Goal: Communication & Community: Answer question/provide support

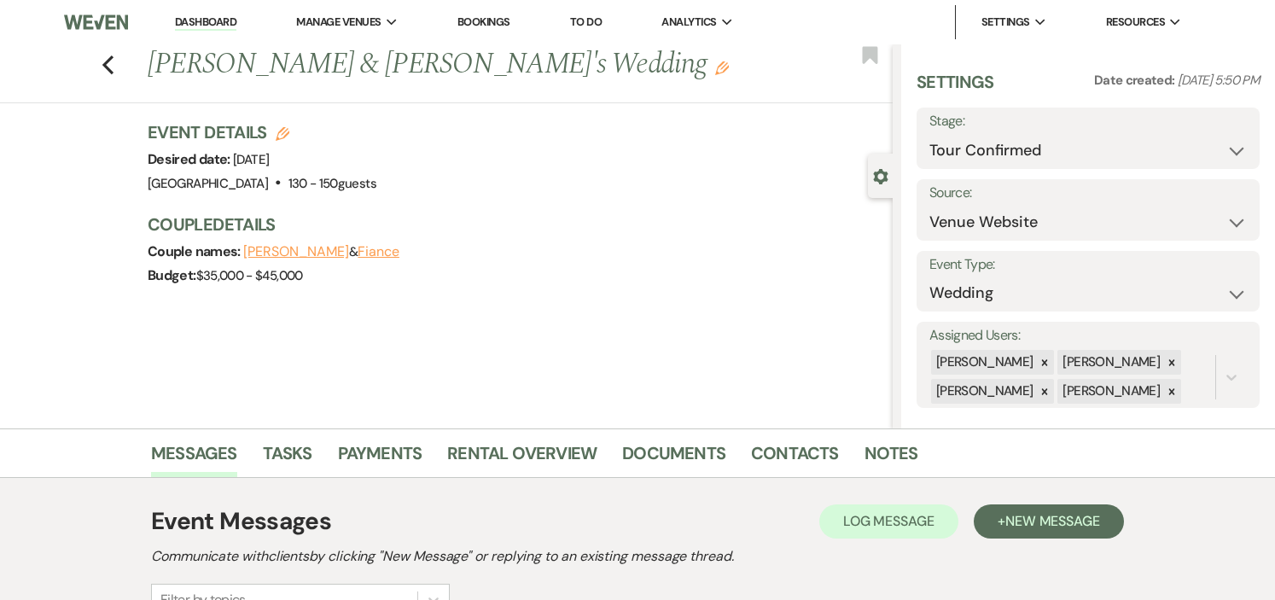
select select "4"
select select "5"
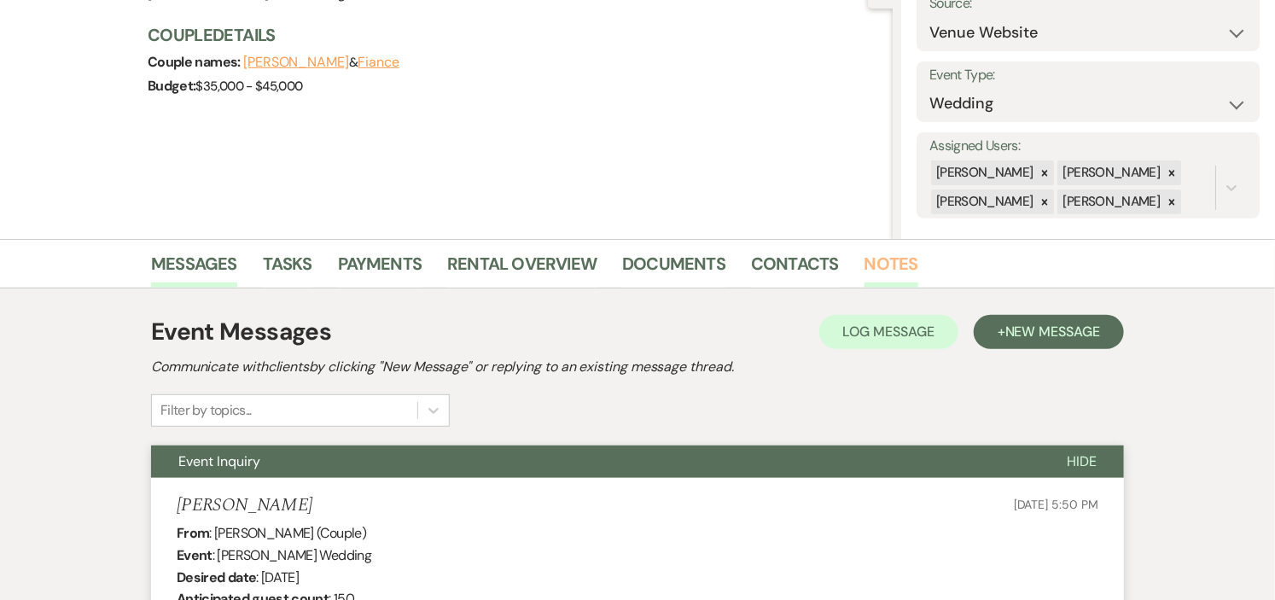
click at [879, 261] on link "Notes" at bounding box center [892, 269] width 54 height 38
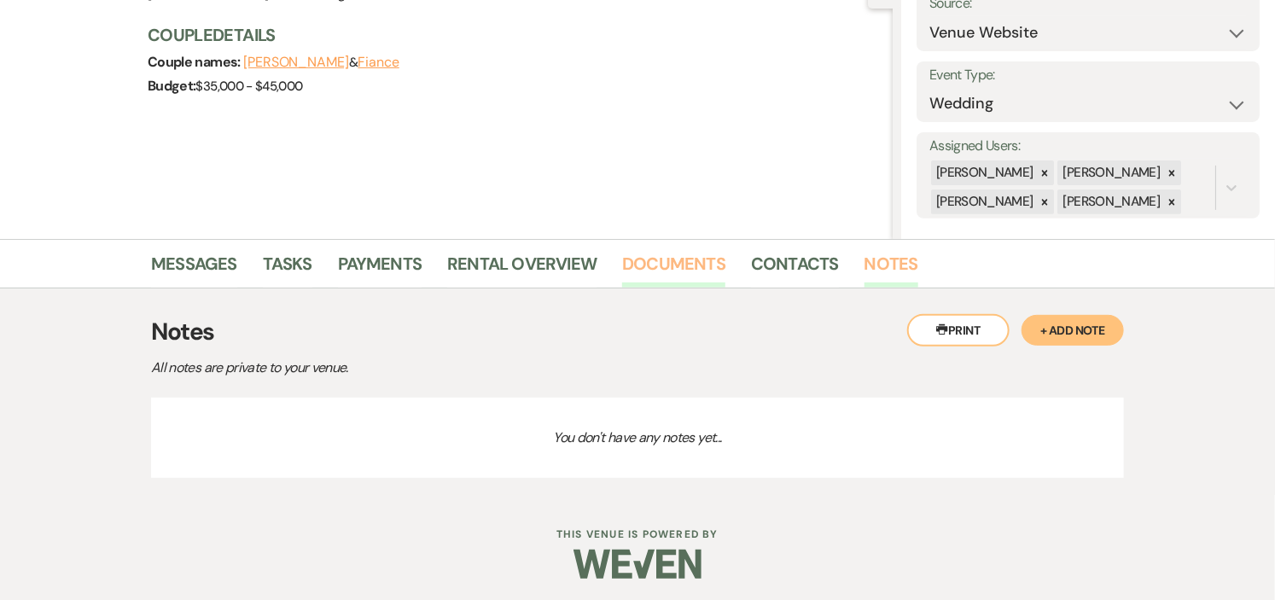
scroll to position [193, 0]
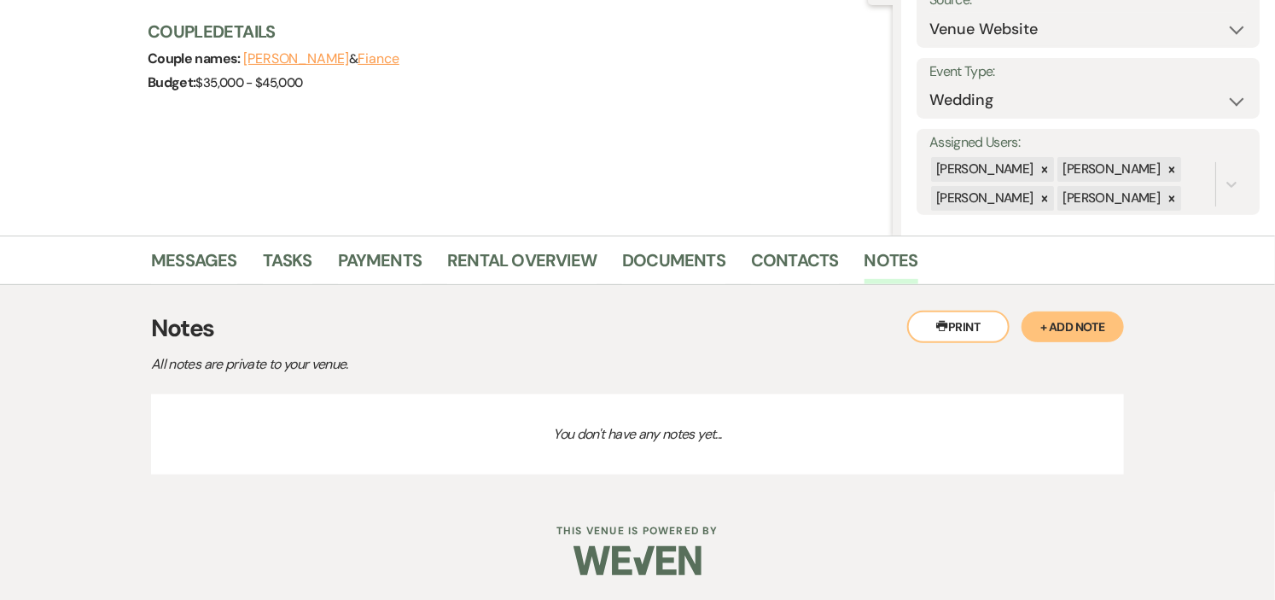
click at [1055, 322] on button "+ Add Note" at bounding box center [1073, 327] width 102 height 31
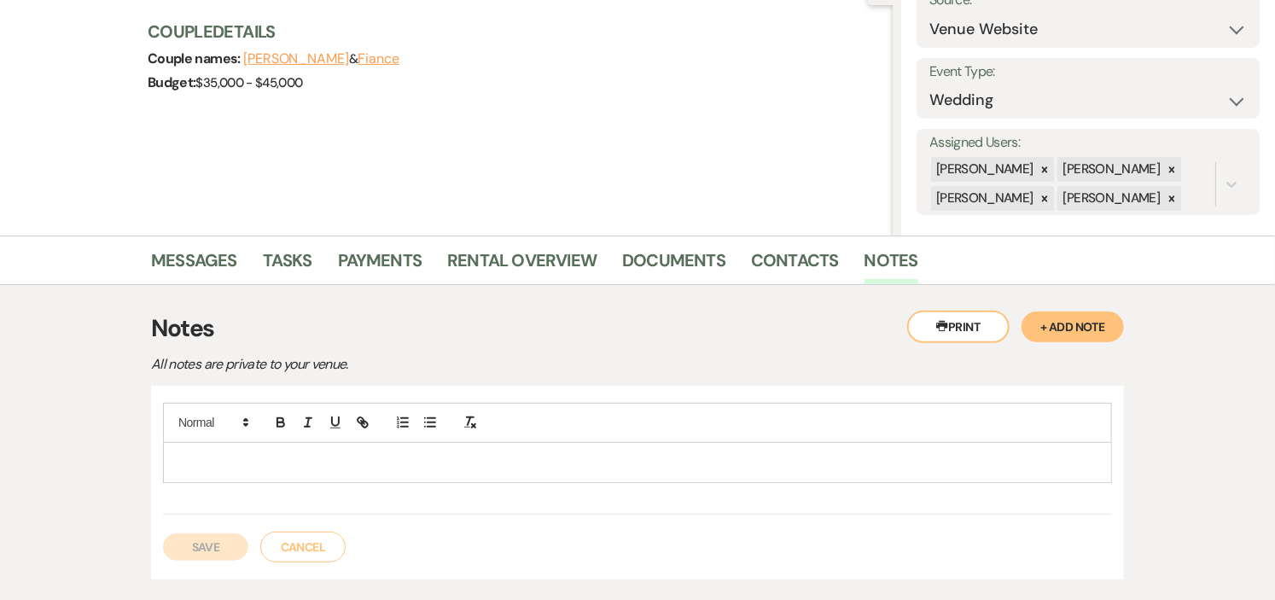
click at [425, 463] on p at bounding box center [638, 462] width 922 height 19
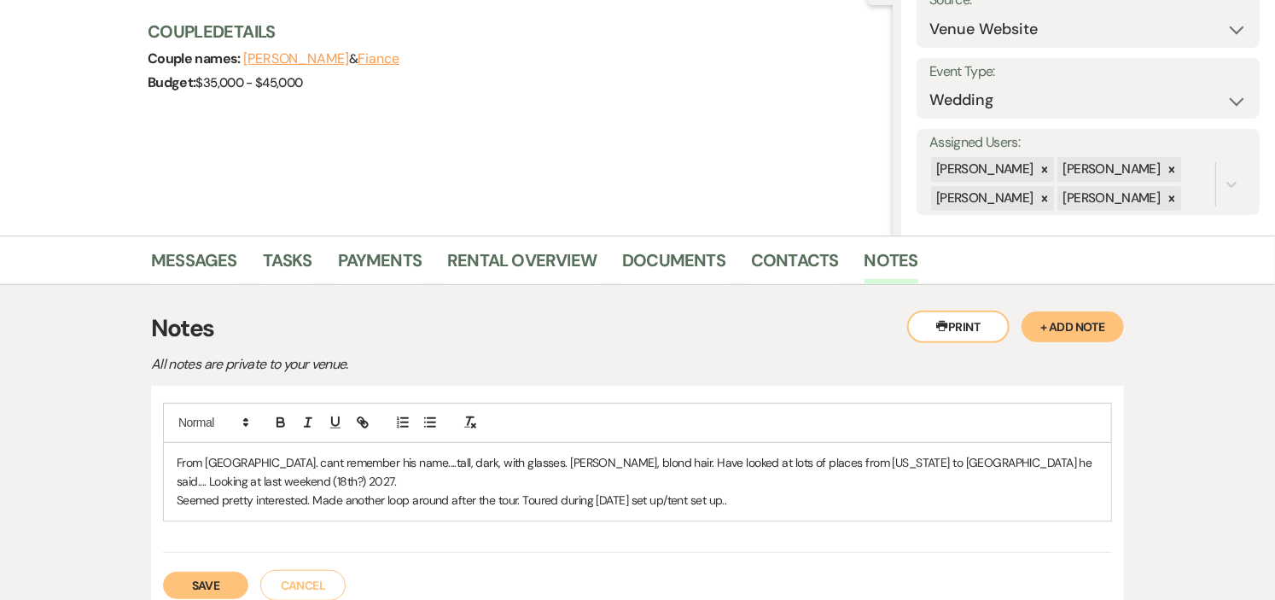
click at [209, 572] on button "Save" at bounding box center [205, 585] width 85 height 27
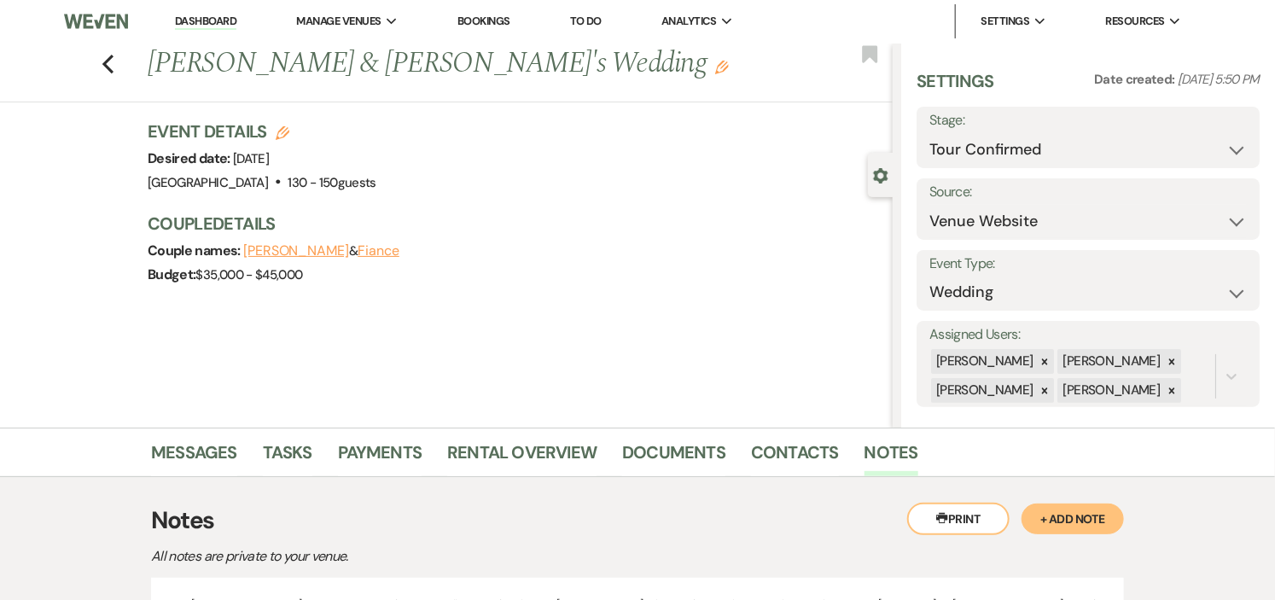
scroll to position [0, 0]
click at [217, 24] on link "Dashboard" at bounding box center [205, 23] width 61 height 16
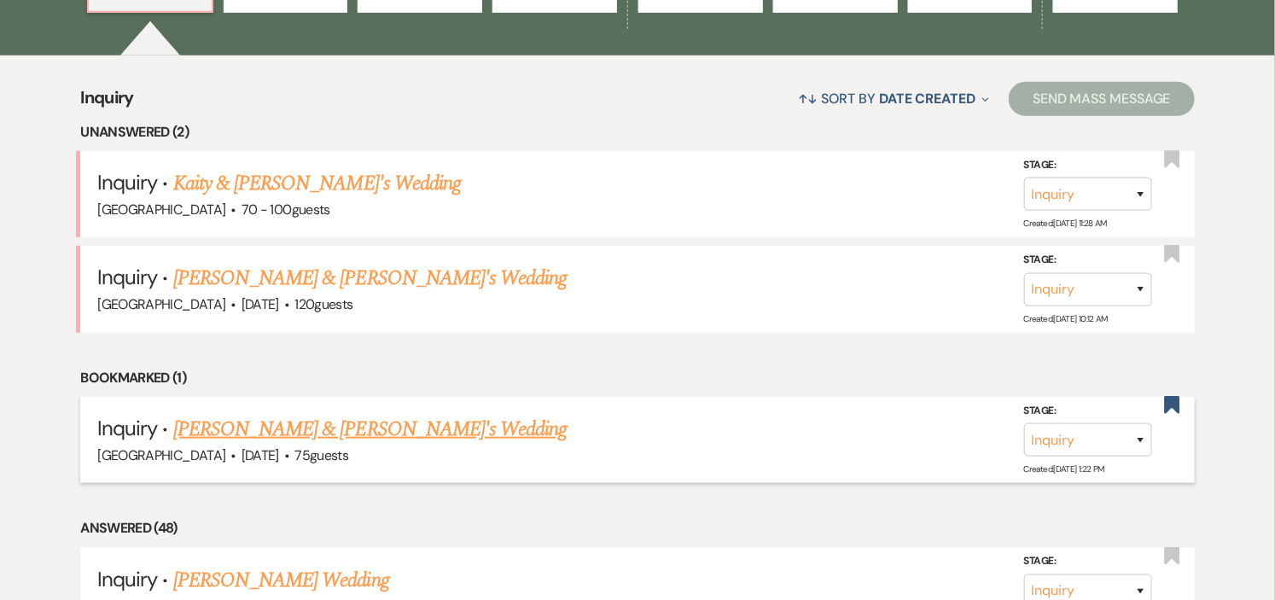
scroll to position [497, 0]
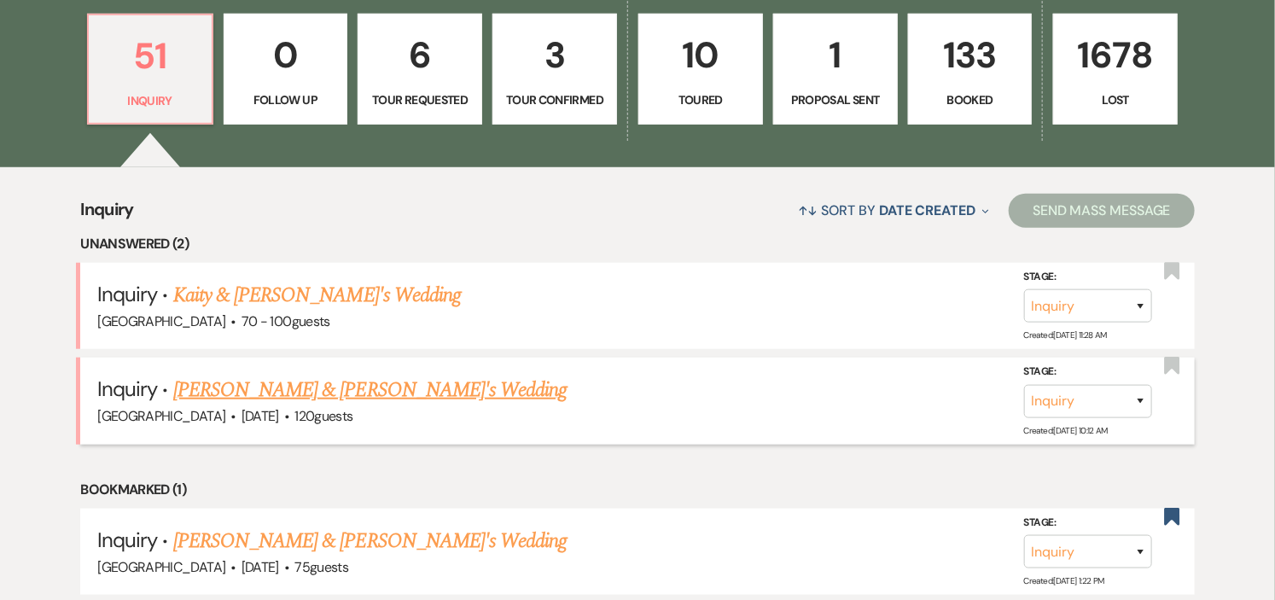
click at [218, 387] on link "[PERSON_NAME] & [PERSON_NAME]'s Wedding" at bounding box center [370, 390] width 394 height 31
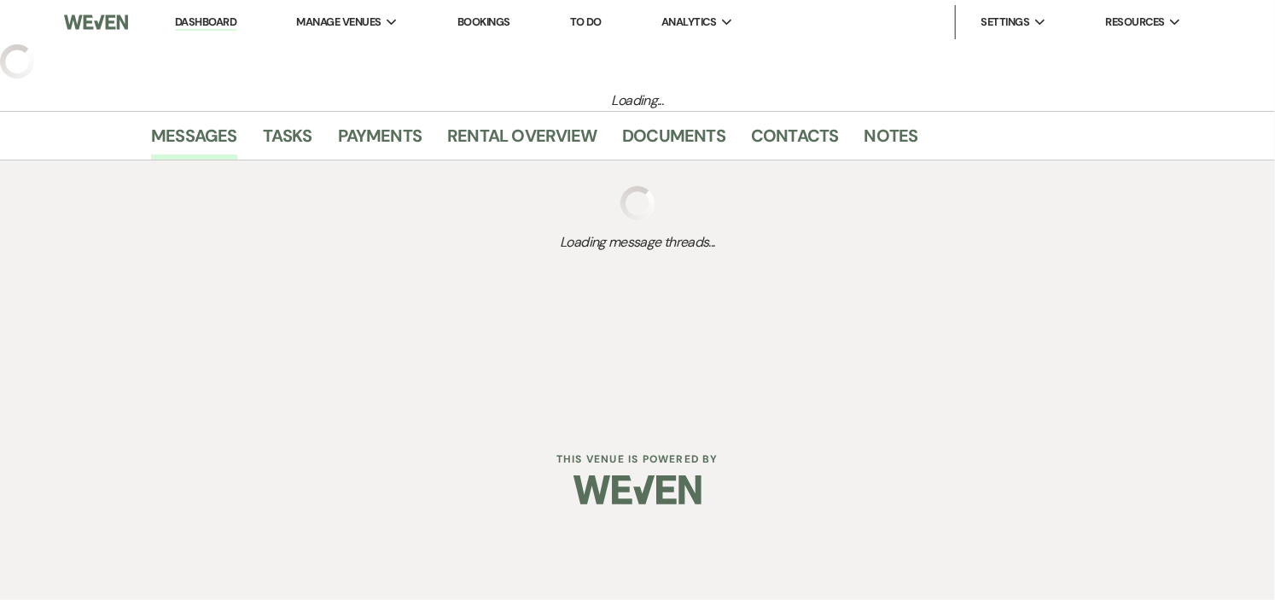
select select "5"
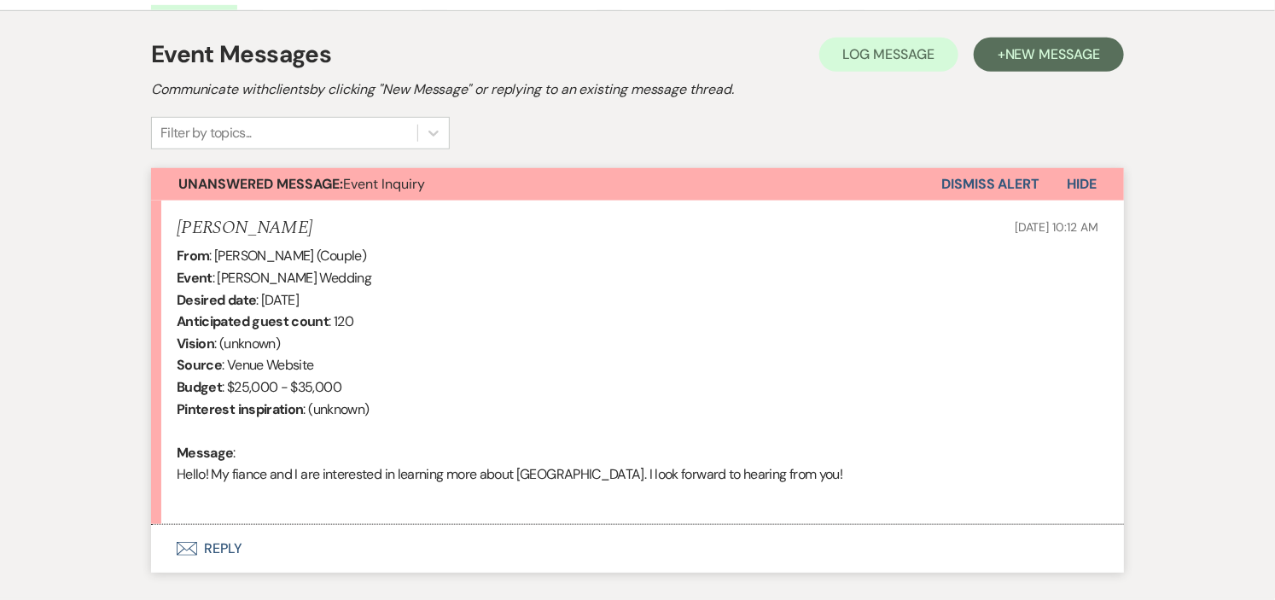
scroll to position [575, 0]
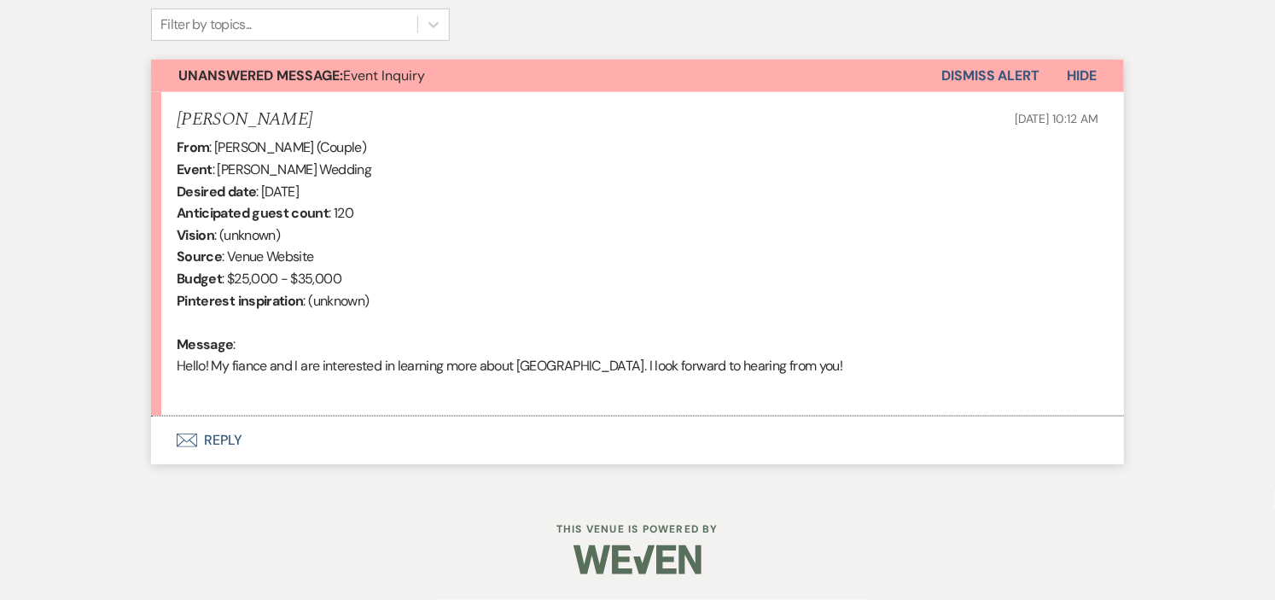
click at [220, 437] on button "Envelope Reply" at bounding box center [637, 440] width 973 height 48
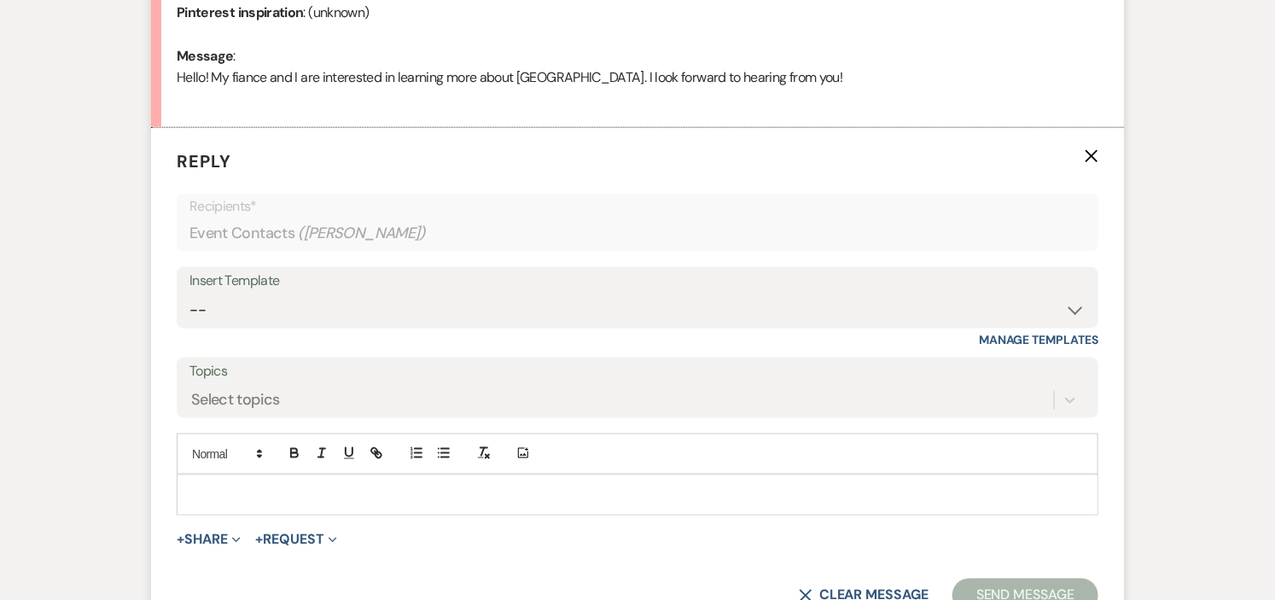
scroll to position [868, 0]
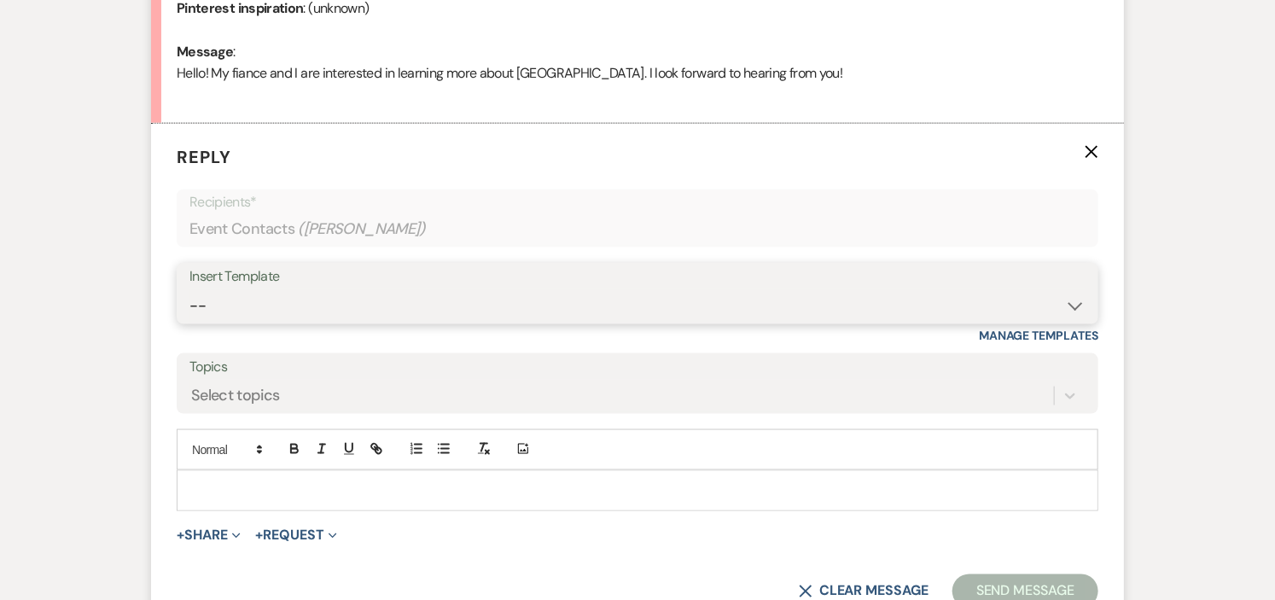
click at [1082, 300] on select "-- Weven Planning Portal Introduction (Booked Events) Initial Inquiry Response …" at bounding box center [637, 305] width 896 height 33
select select "6169"
click at [189, 289] on select "-- Weven Planning Portal Introduction (Booked Events) Initial Inquiry Response …" at bounding box center [637, 305] width 896 height 33
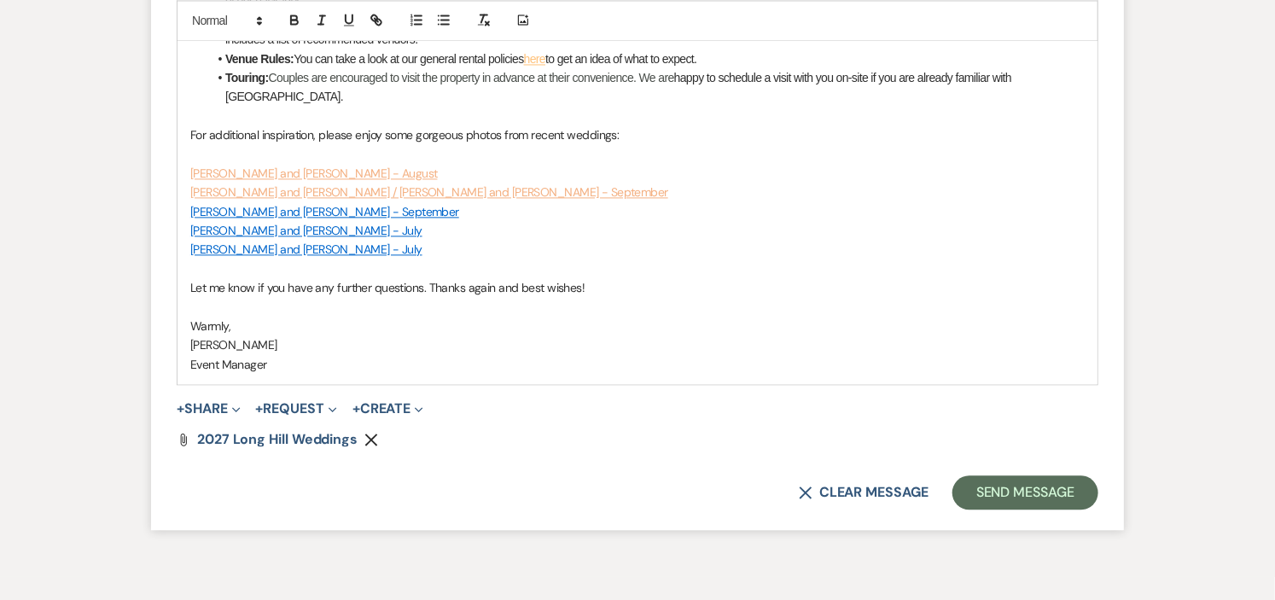
scroll to position [1532, 0]
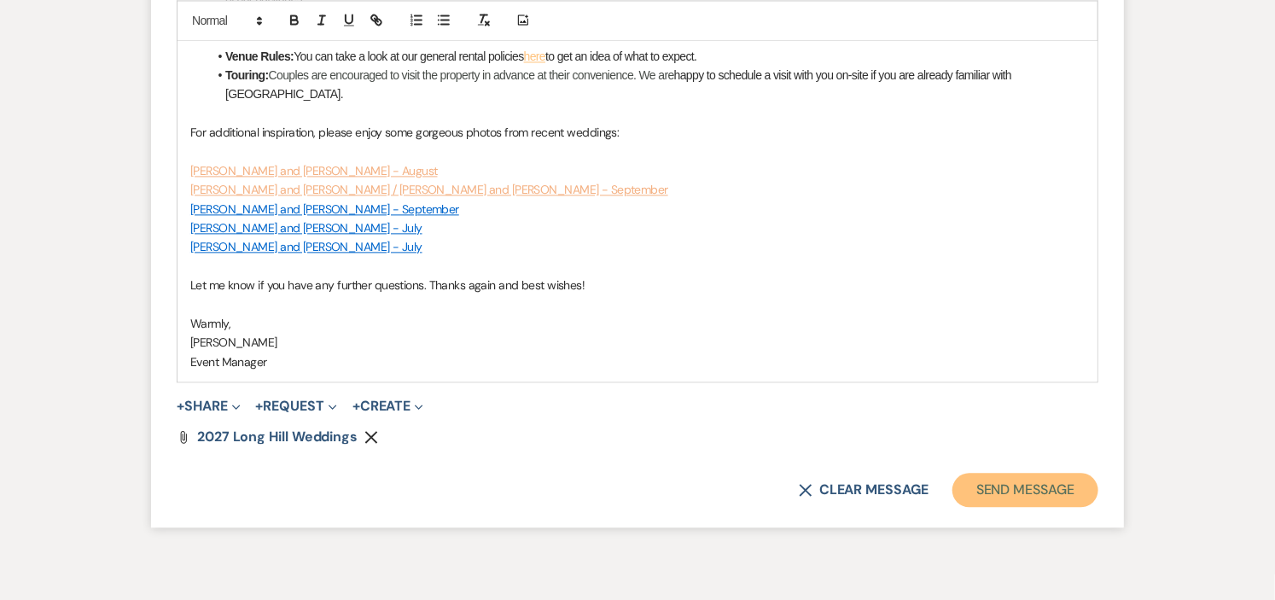
click at [1060, 473] on button "Send Message" at bounding box center [1025, 490] width 146 height 34
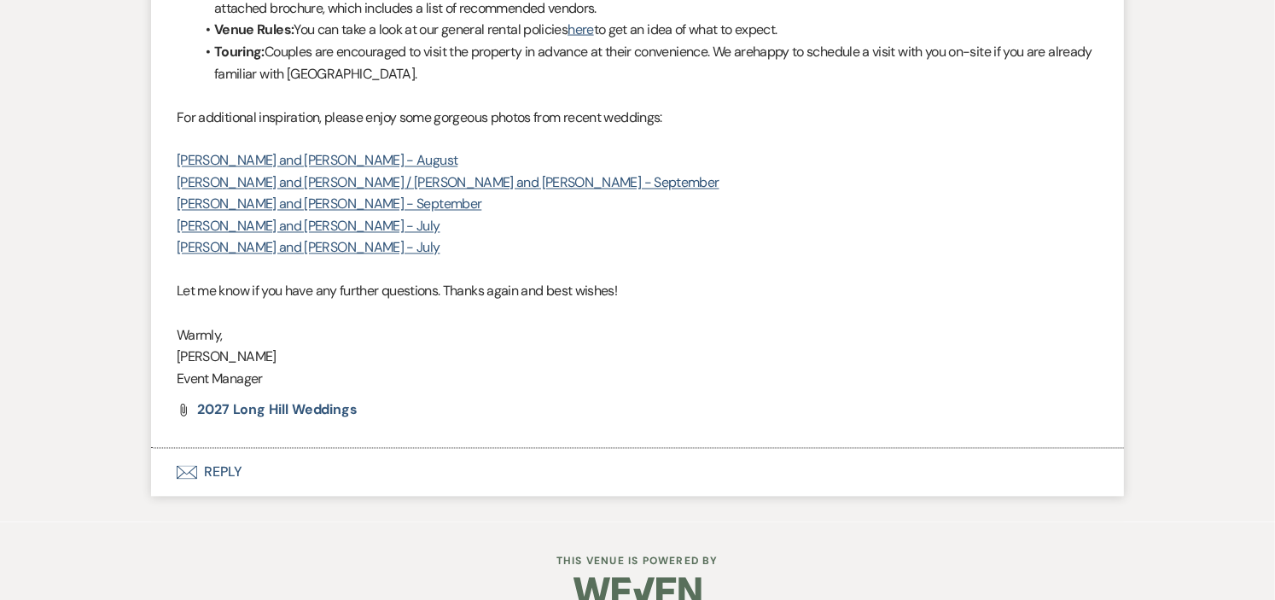
scroll to position [0, 0]
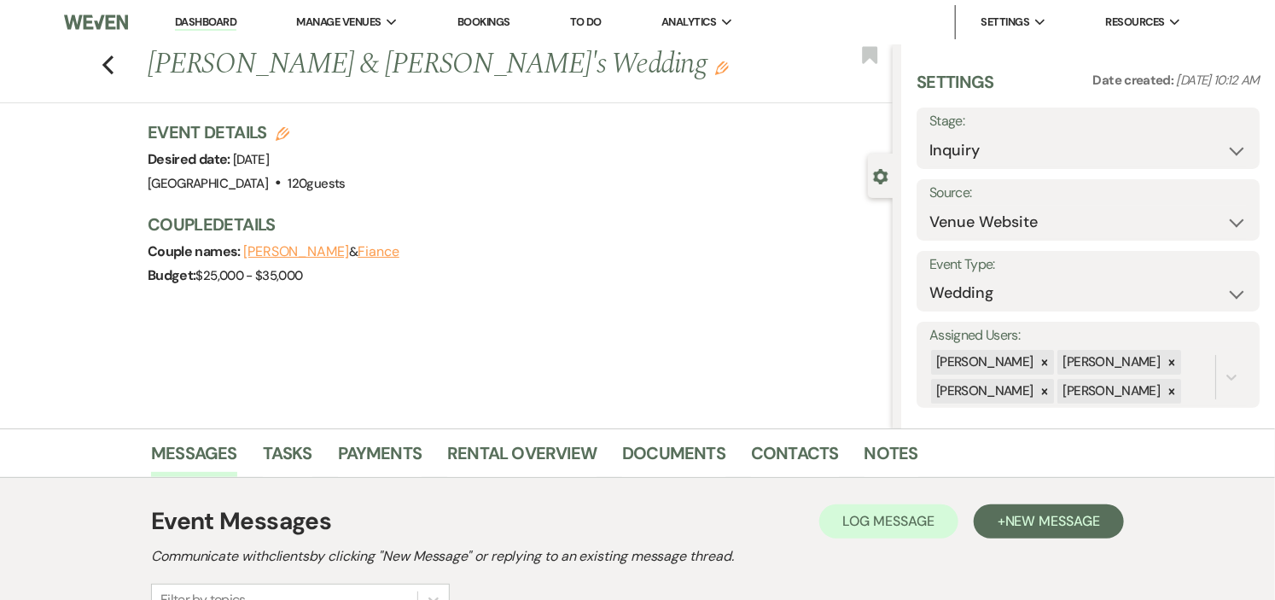
drag, startPoint x: 190, startPoint y: 15, endPoint x: 202, endPoint y: 22, distance: 13.8
click at [192, 15] on link "Dashboard" at bounding box center [205, 23] width 61 height 16
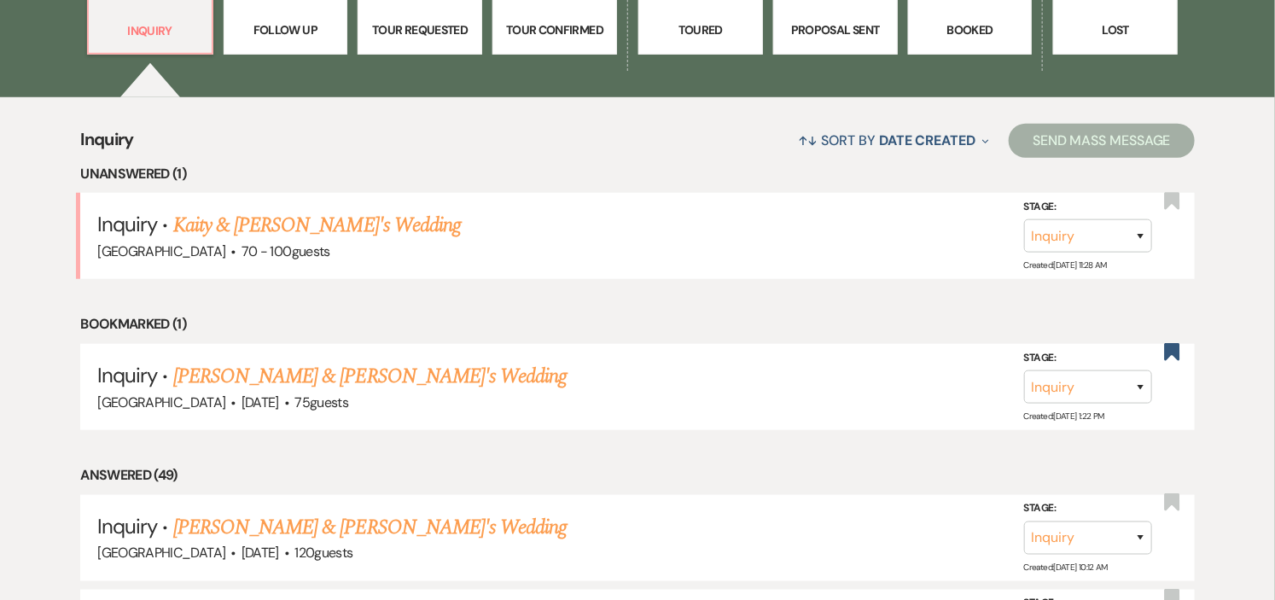
scroll to position [568, 0]
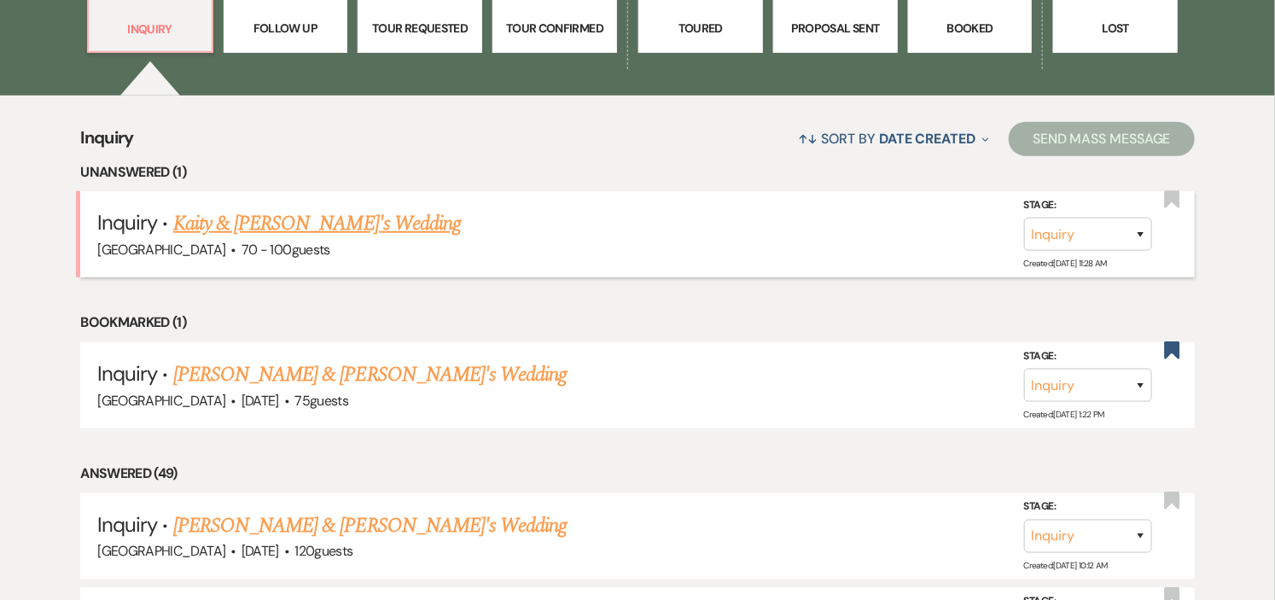
click at [321, 224] on link "Kaity & [PERSON_NAME]'s Wedding" at bounding box center [317, 223] width 288 height 31
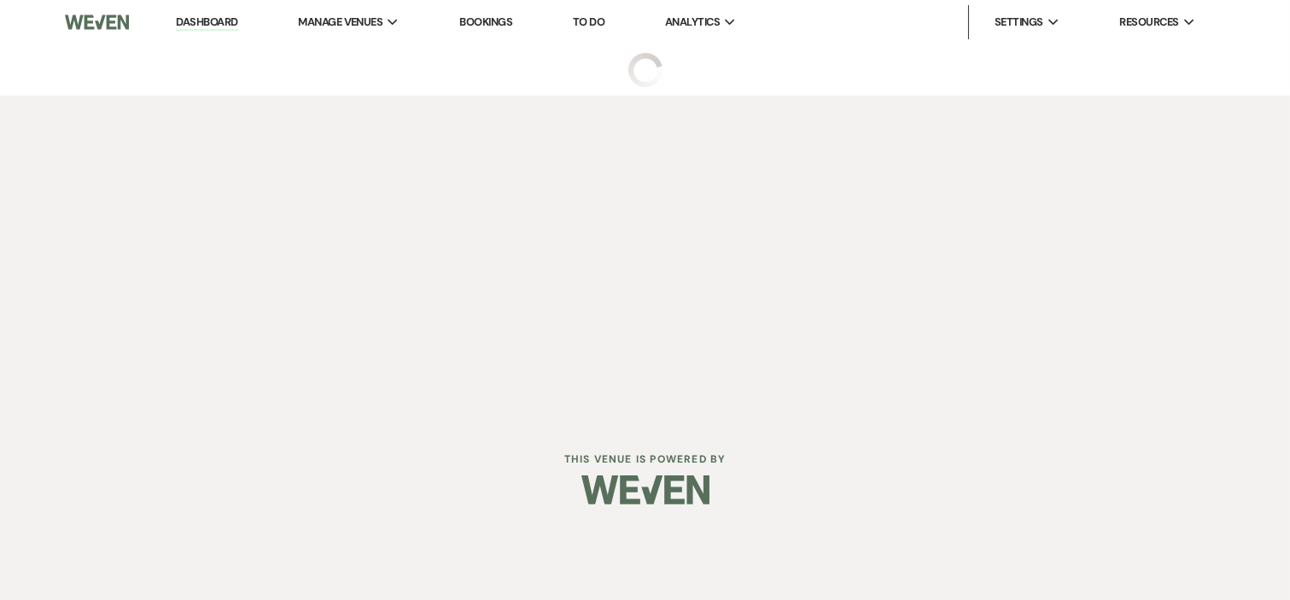
select select "5"
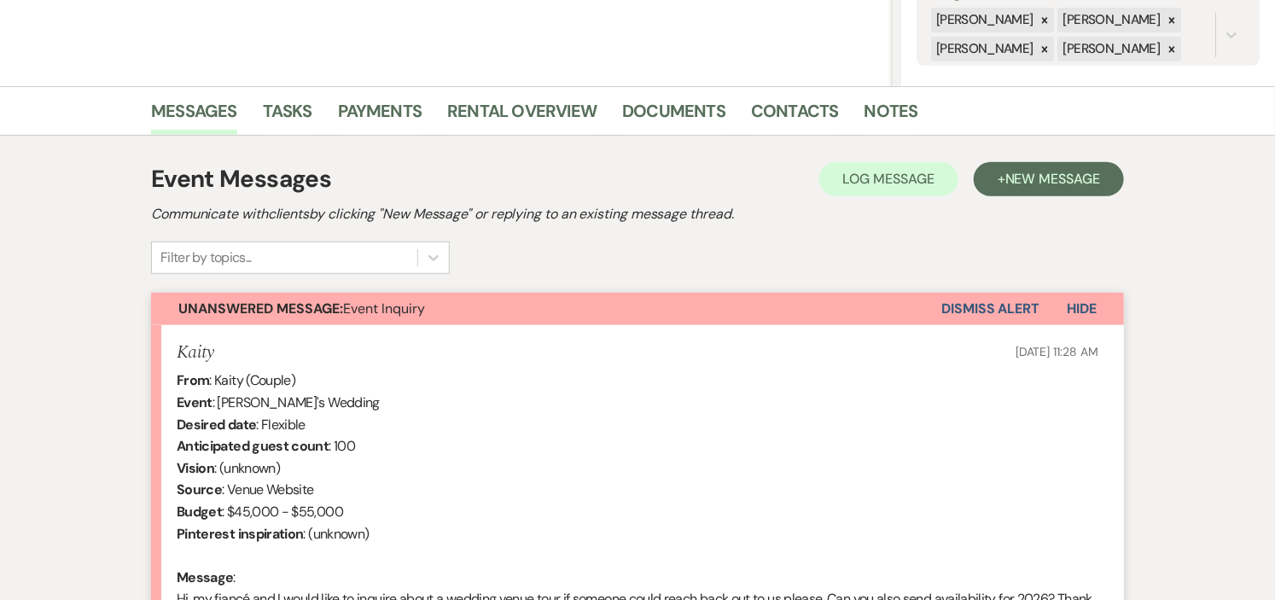
scroll to position [597, 0]
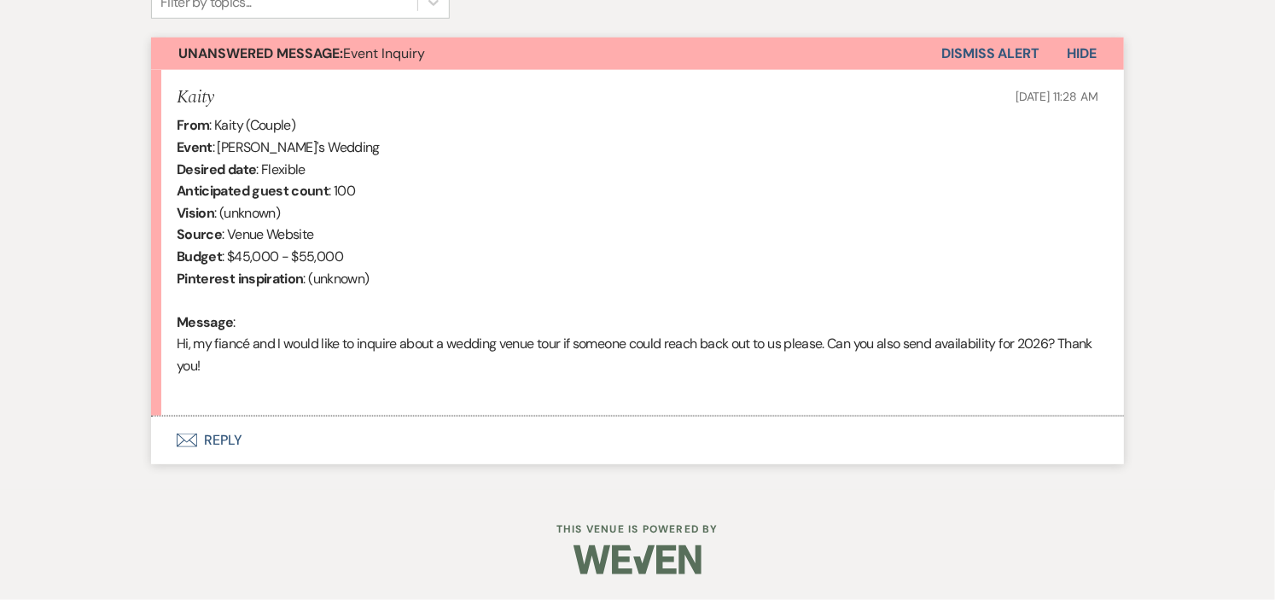
click at [211, 438] on button "Envelope Reply" at bounding box center [637, 440] width 973 height 48
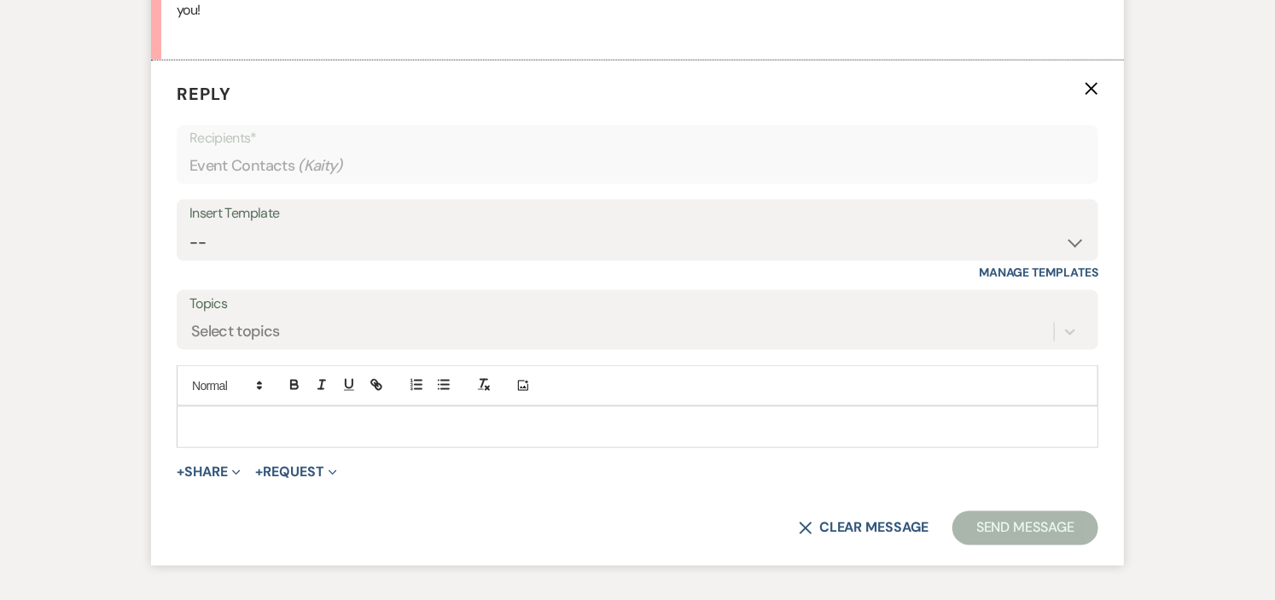
scroll to position [967, 0]
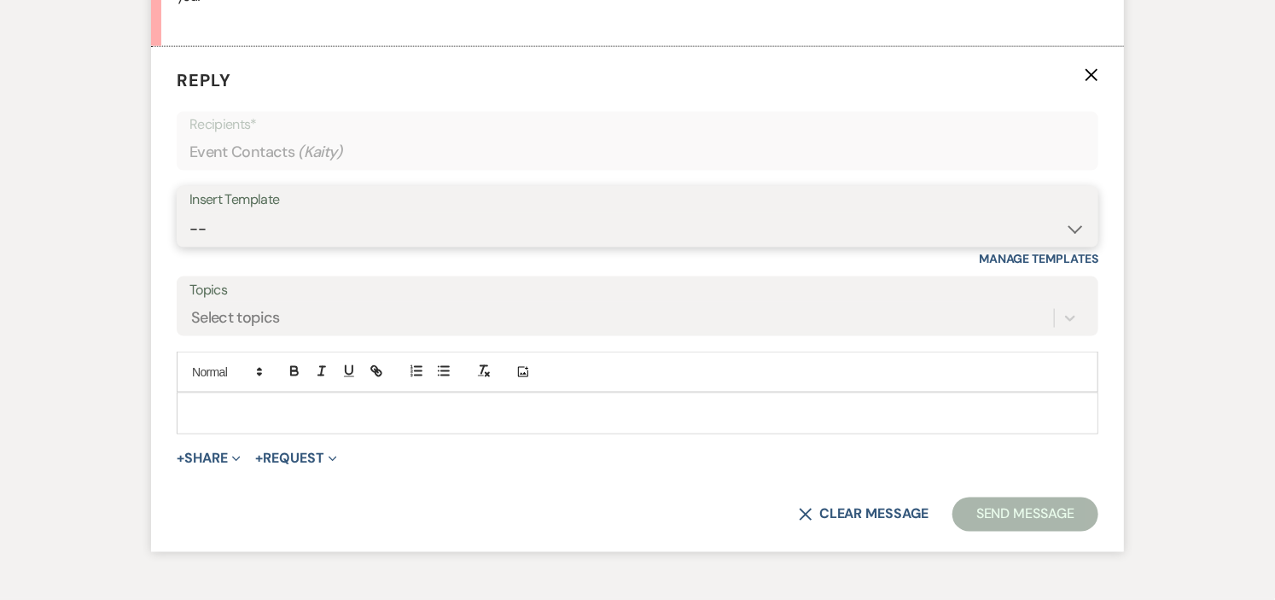
click at [1072, 230] on select "-- Weven Planning Portal Introduction (Booked Events) Initial Inquiry Response …" at bounding box center [637, 229] width 896 height 33
select select "6169"
click at [189, 213] on select "-- Weven Planning Portal Introduction (Booked Events) Initial Inquiry Response …" at bounding box center [637, 229] width 896 height 33
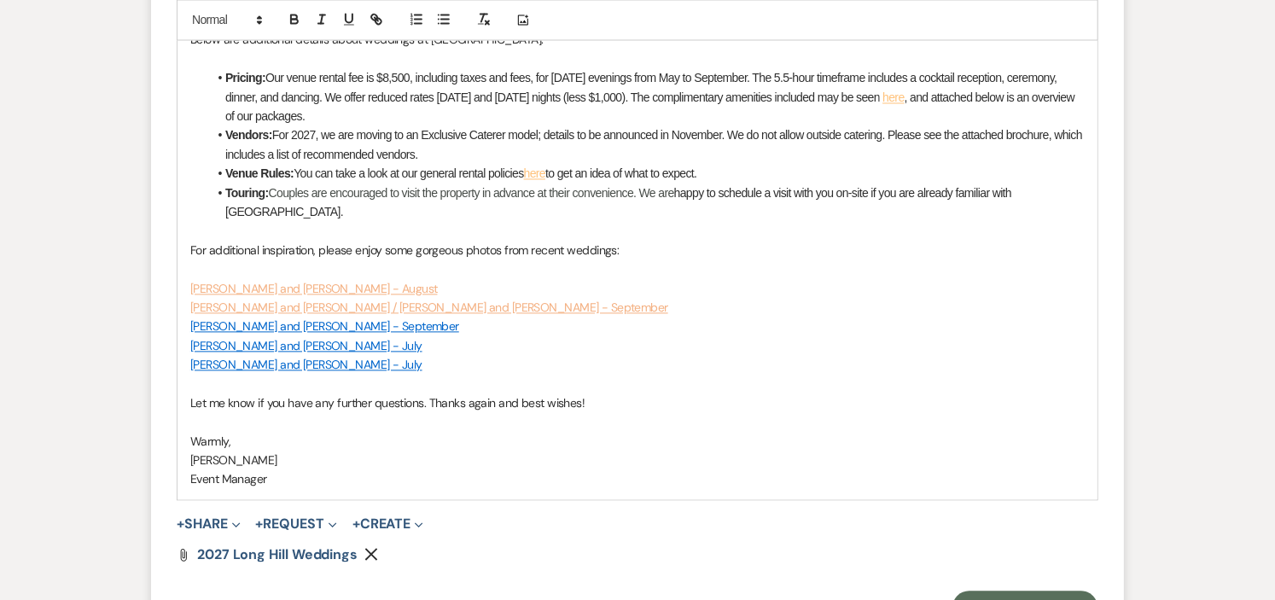
scroll to position [1618, 0]
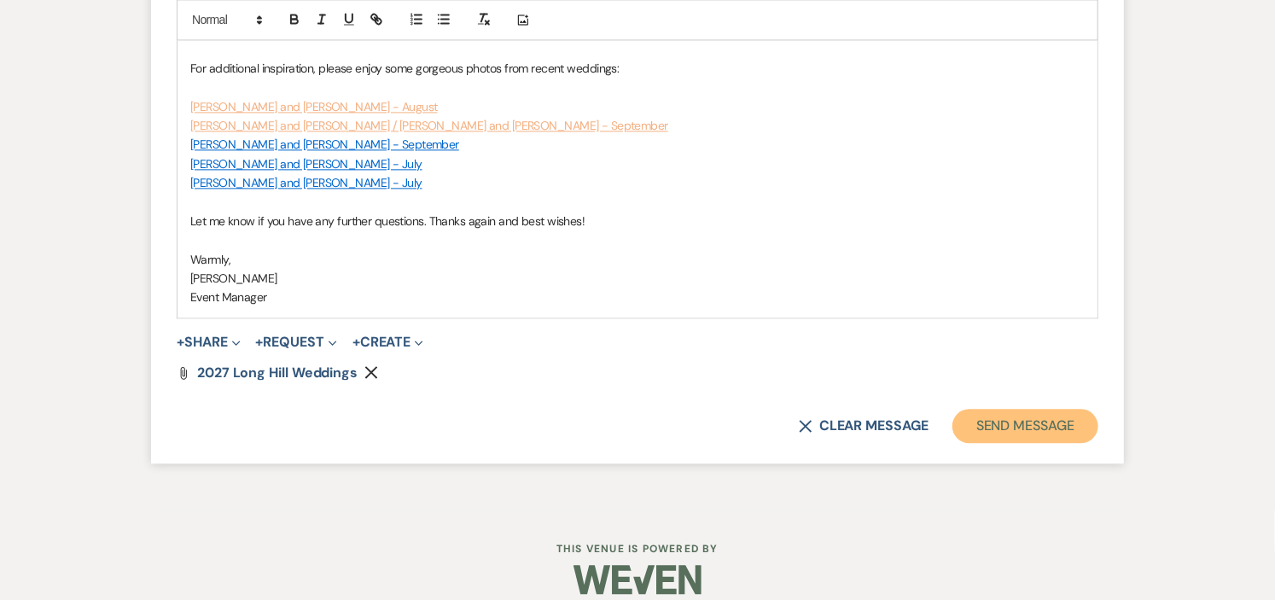
click at [1044, 411] on button "Send Message" at bounding box center [1025, 426] width 146 height 34
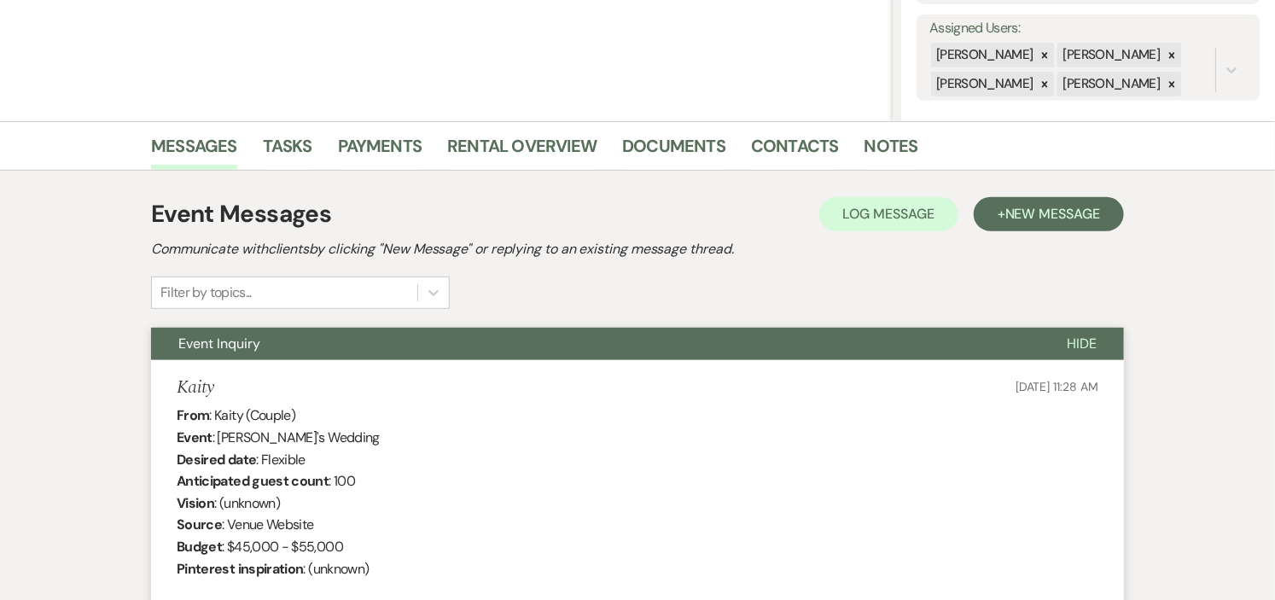
scroll to position [0, 0]
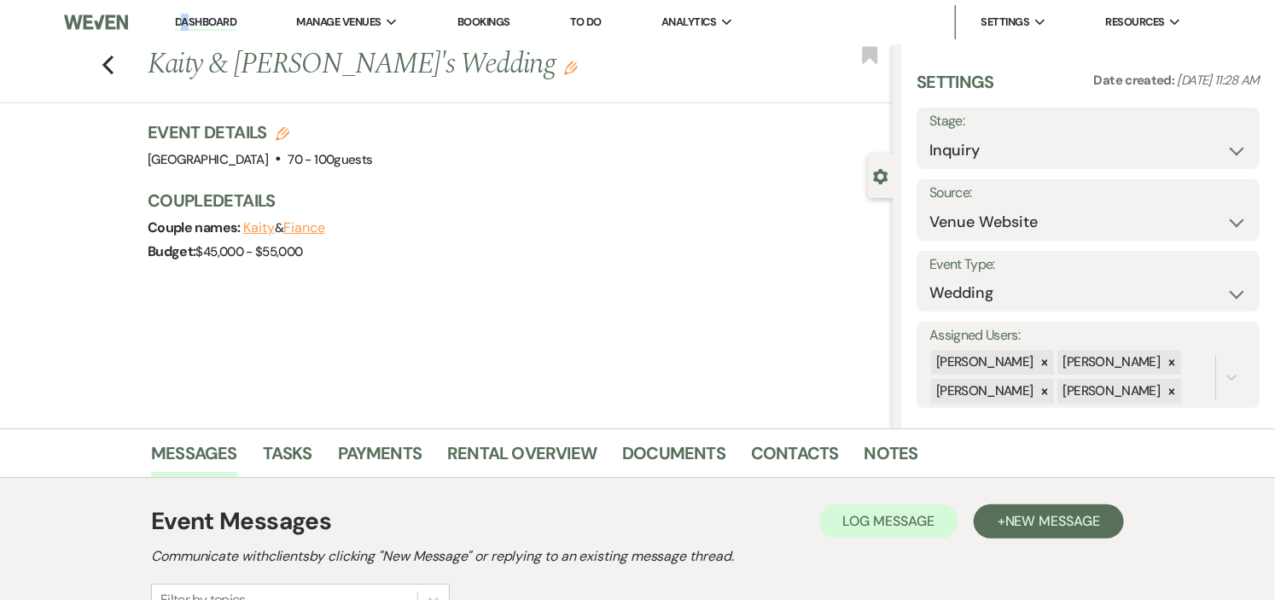
click at [185, 13] on li "Dashboard" at bounding box center [205, 22] width 79 height 34
click at [186, 20] on link "Dashboard" at bounding box center [205, 23] width 61 height 16
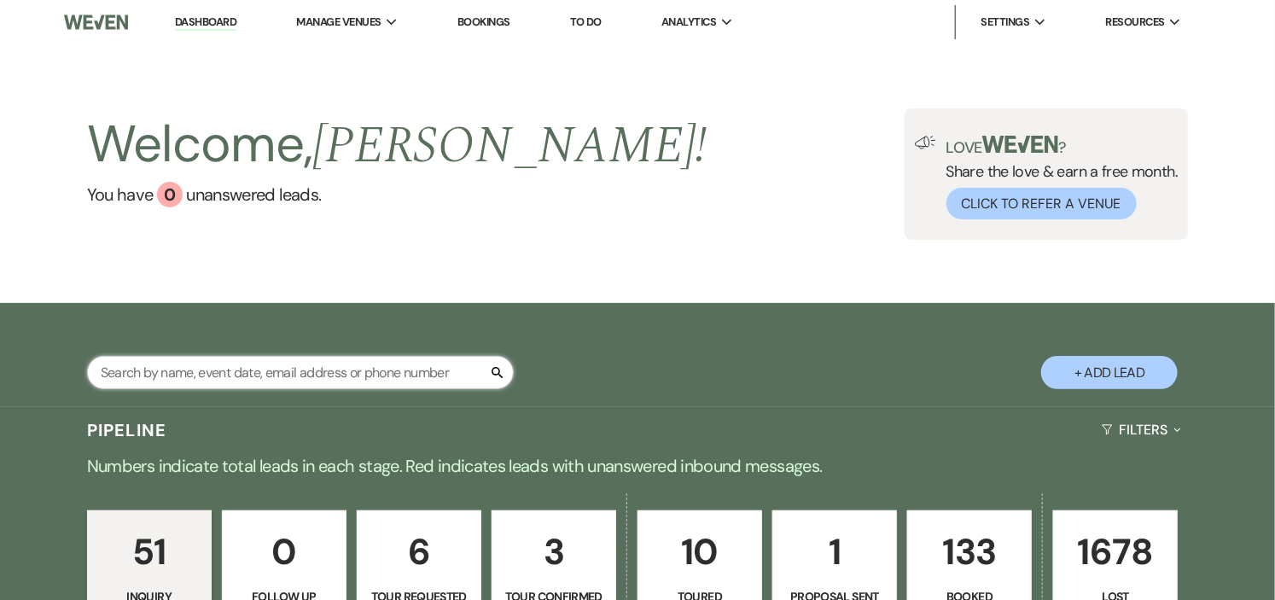
click at [294, 381] on input "text" at bounding box center [300, 372] width 427 height 33
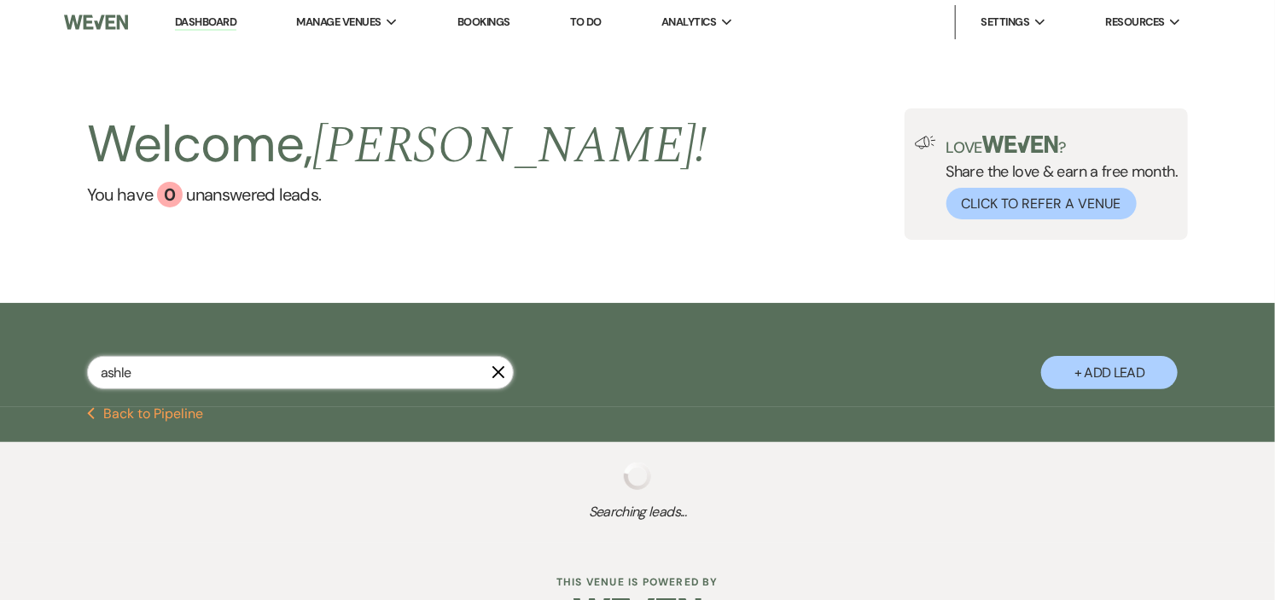
type input "ashley"
select select "2"
select select "8"
select select "5"
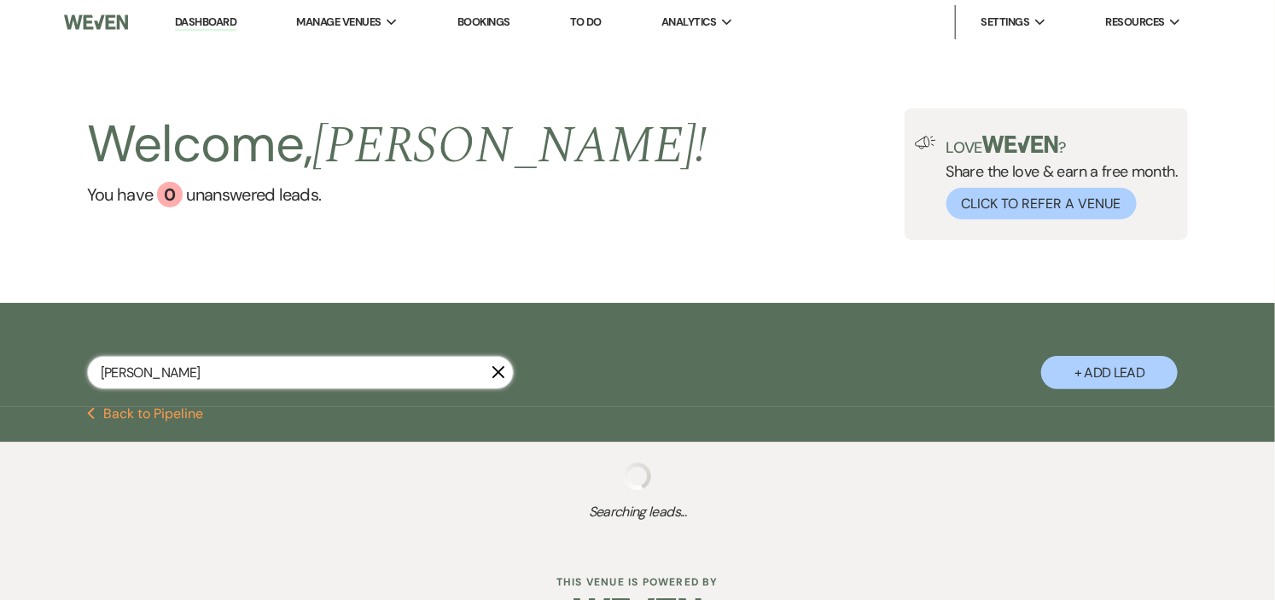
select select "8"
select select "5"
select select "8"
select select "5"
select select "8"
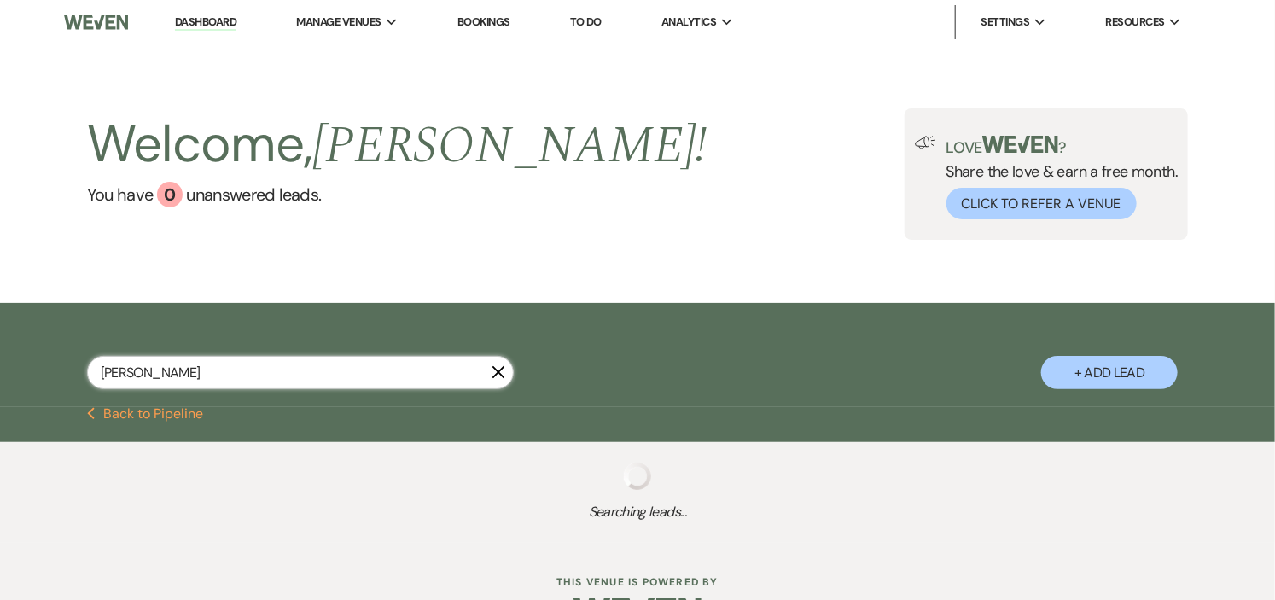
select select "10"
select select "5"
select select "8"
select select "1"
select select "8"
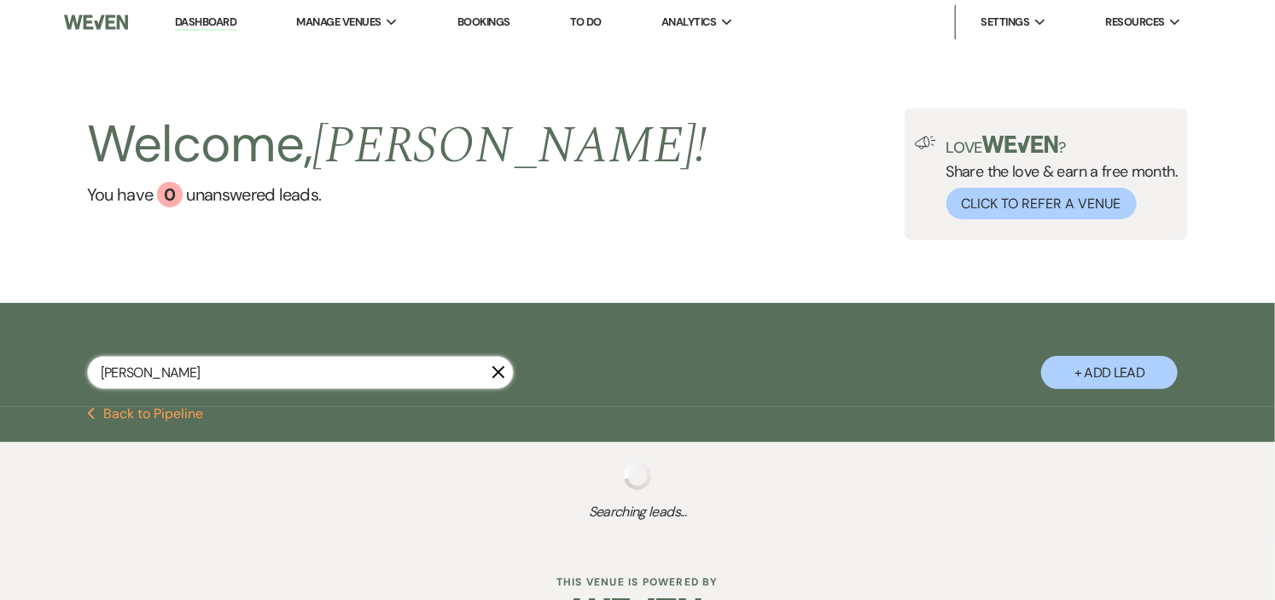
select select "1"
select select "8"
select select "5"
select select "8"
select select "5"
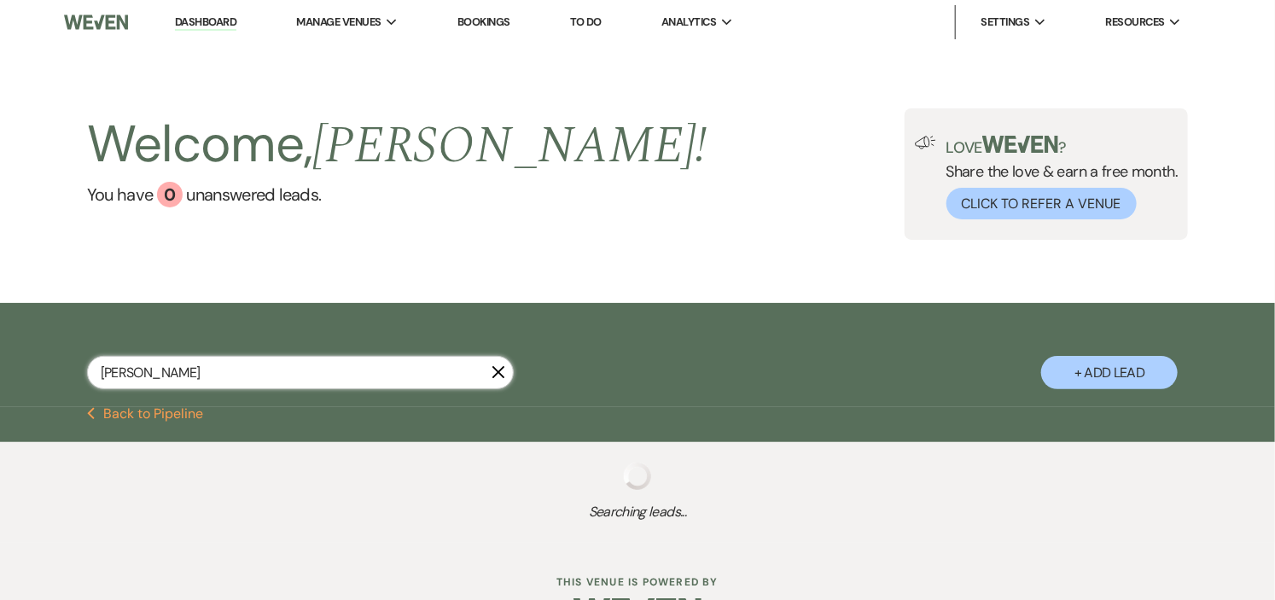
select select "5"
select select "8"
select select "11"
select select "8"
select select "1"
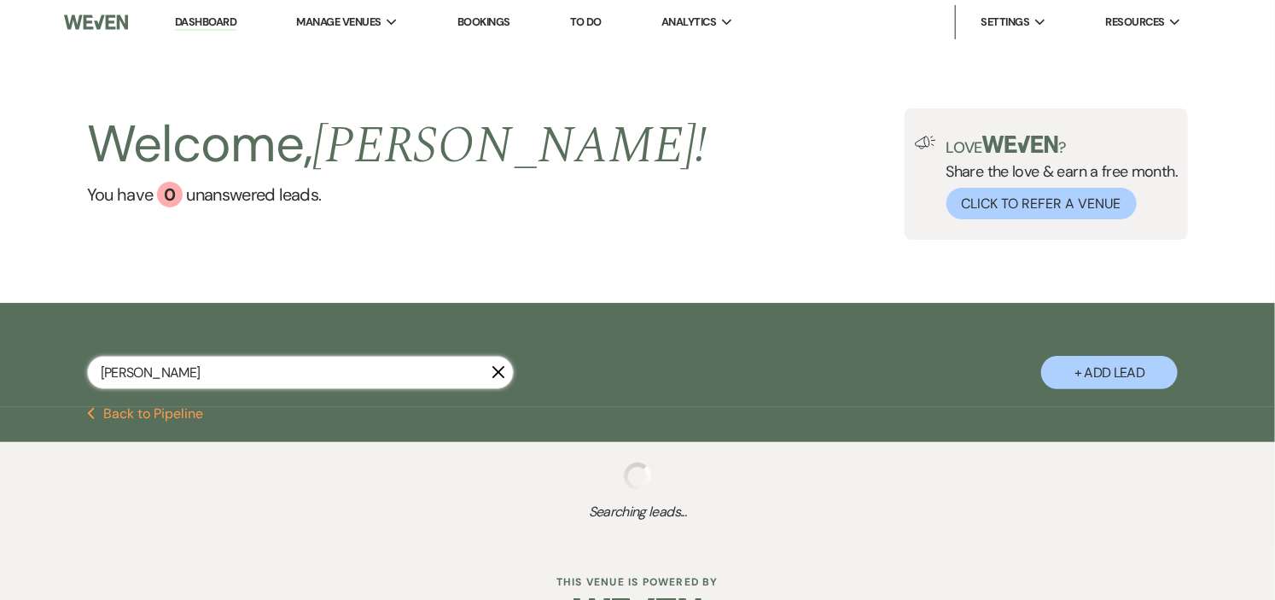
select select "8"
select select "1"
select select "8"
select select "1"
select select "8"
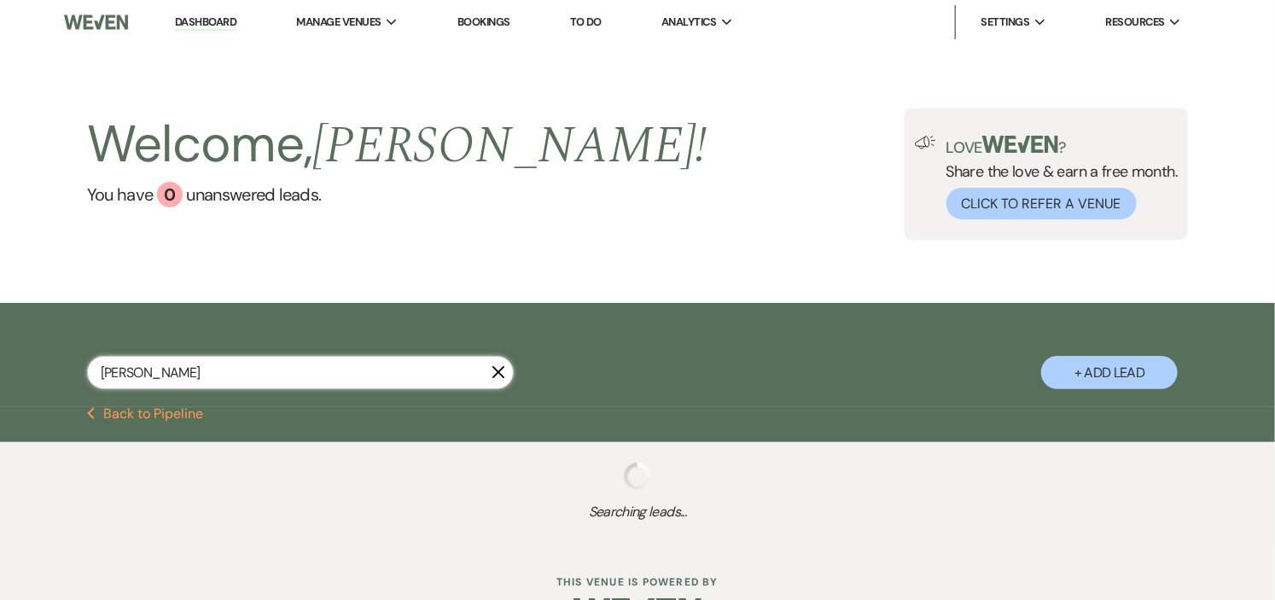
select select "5"
select select "8"
select select "5"
select select "8"
select select "5"
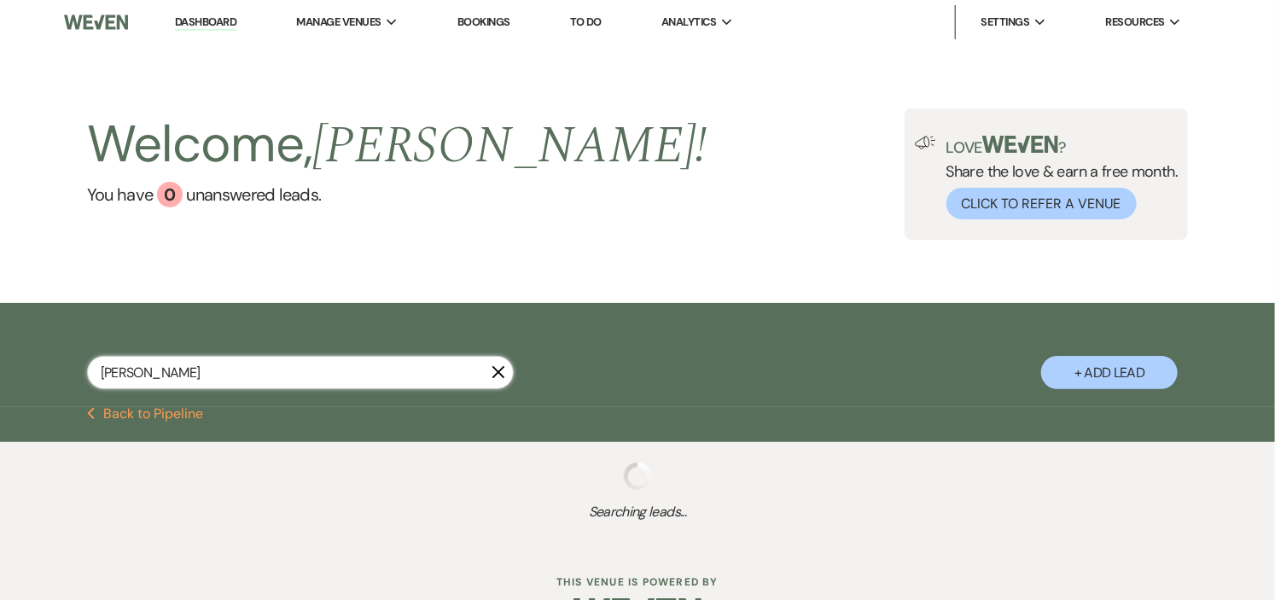
select select "8"
select select "1"
select select "8"
select select "9"
select select "8"
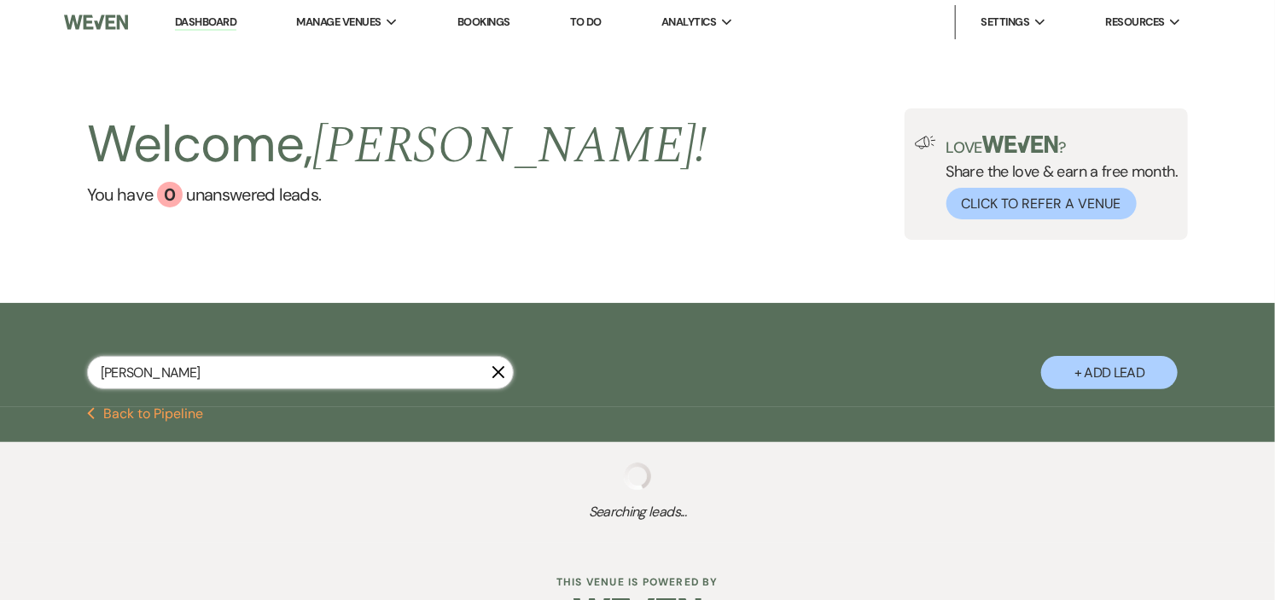
select select "5"
select select "8"
select select "5"
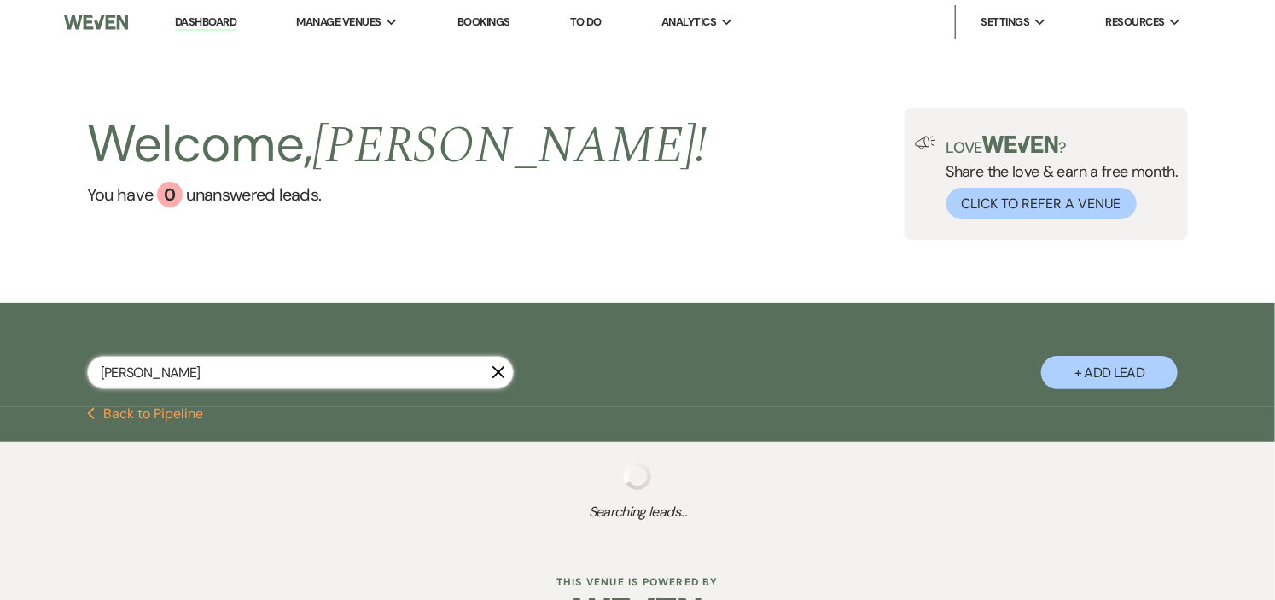
select select "8"
select select "10"
select select "8"
select select "10"
select select "8"
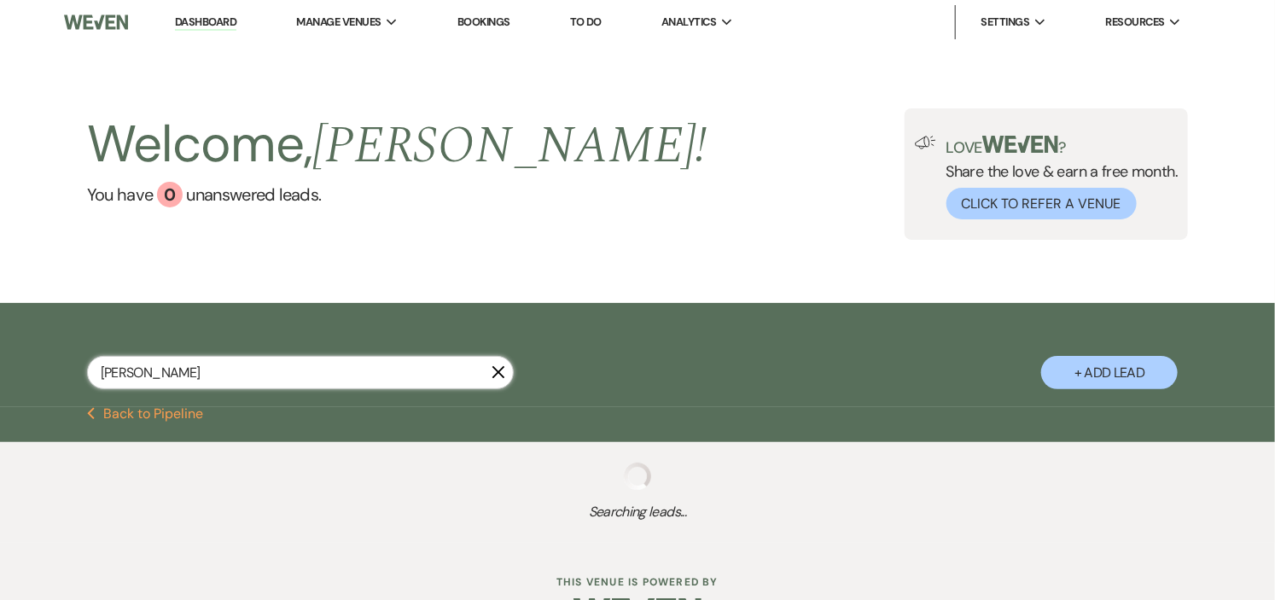
select select "5"
select select "8"
select select "5"
select select "8"
select select "1"
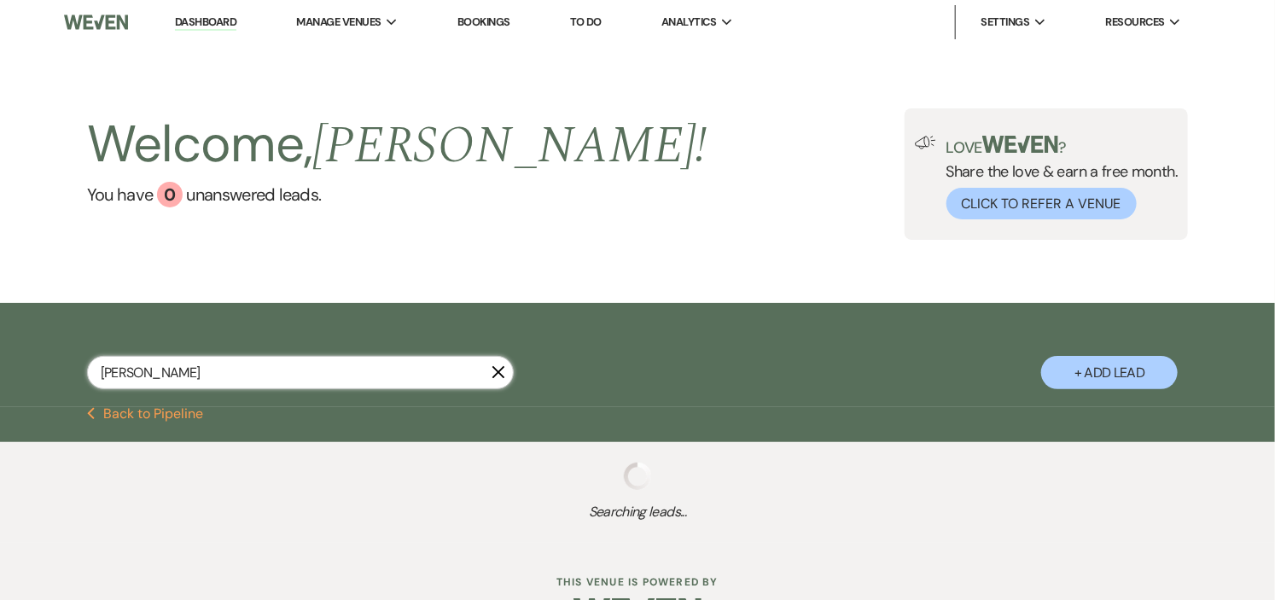
select select "8"
select select "5"
select select "8"
select select "5"
select select "8"
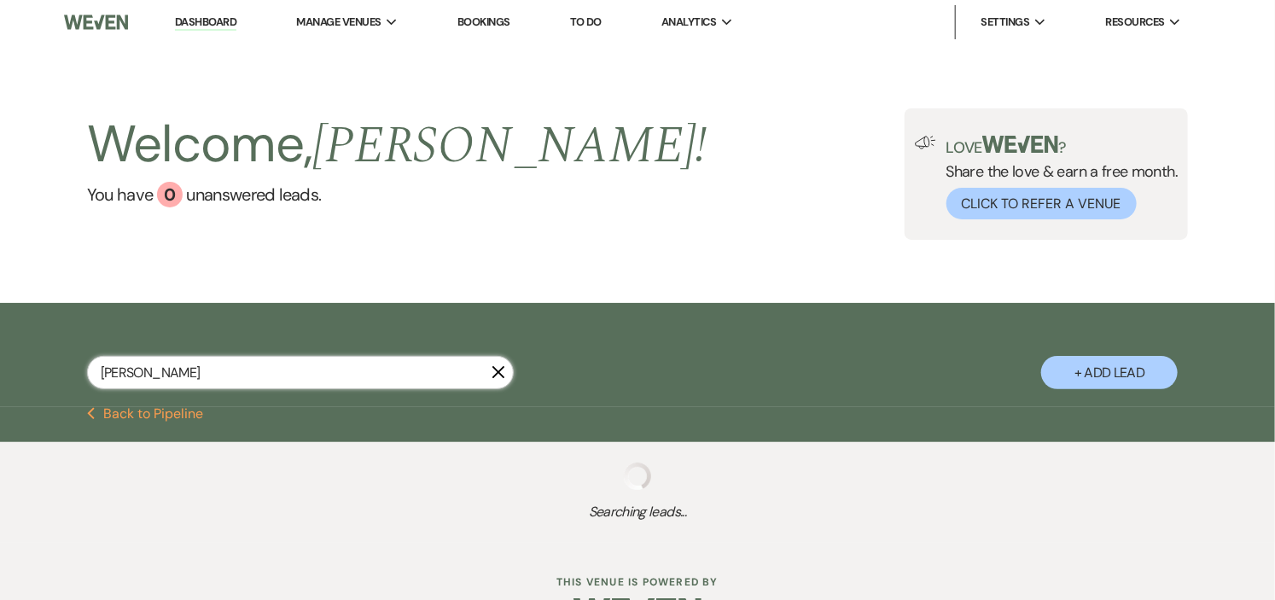
select select "10"
select select "8"
select select "5"
select select "8"
select select "5"
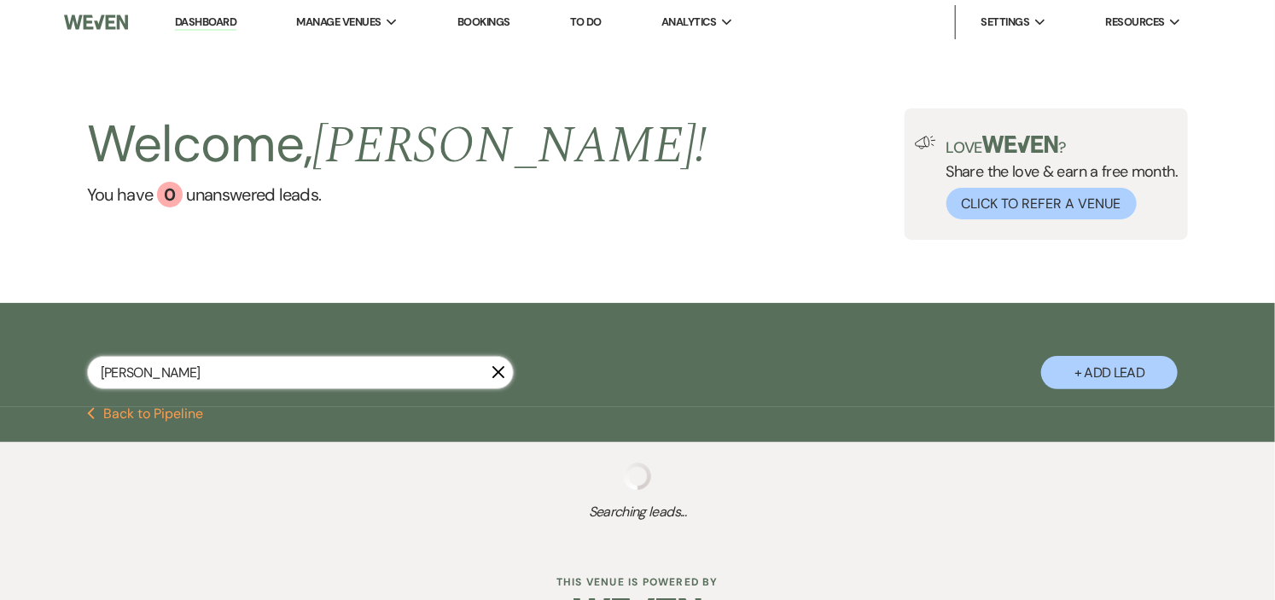
select select "8"
select select "4"
select select "8"
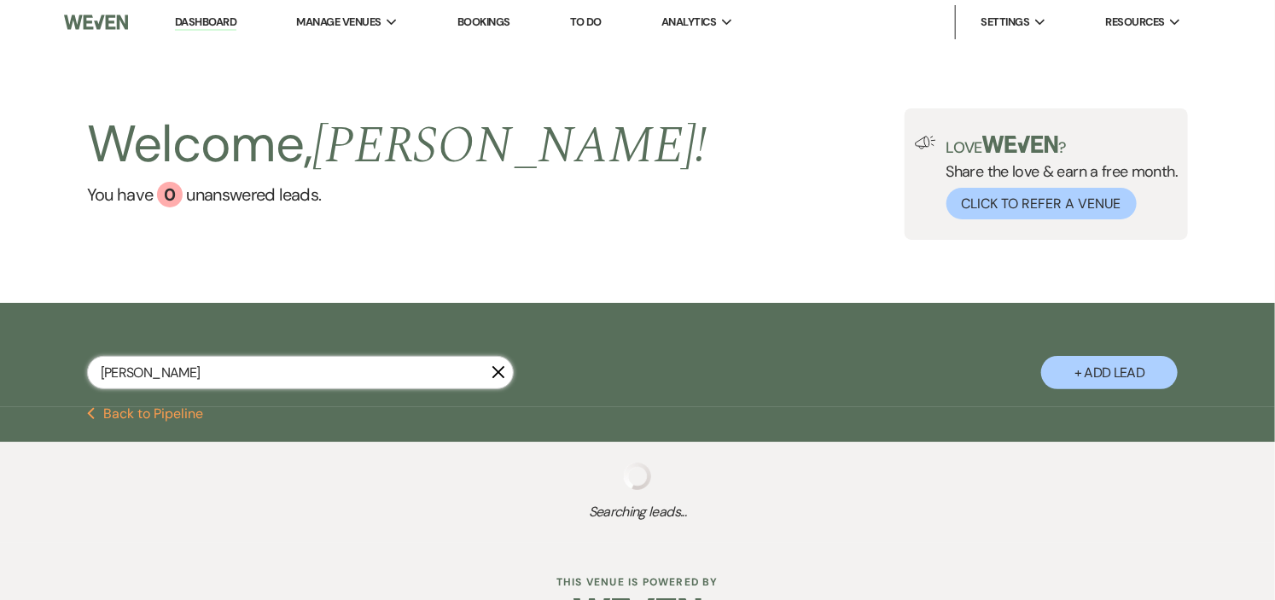
select select "10"
select select "8"
select select "5"
select select "8"
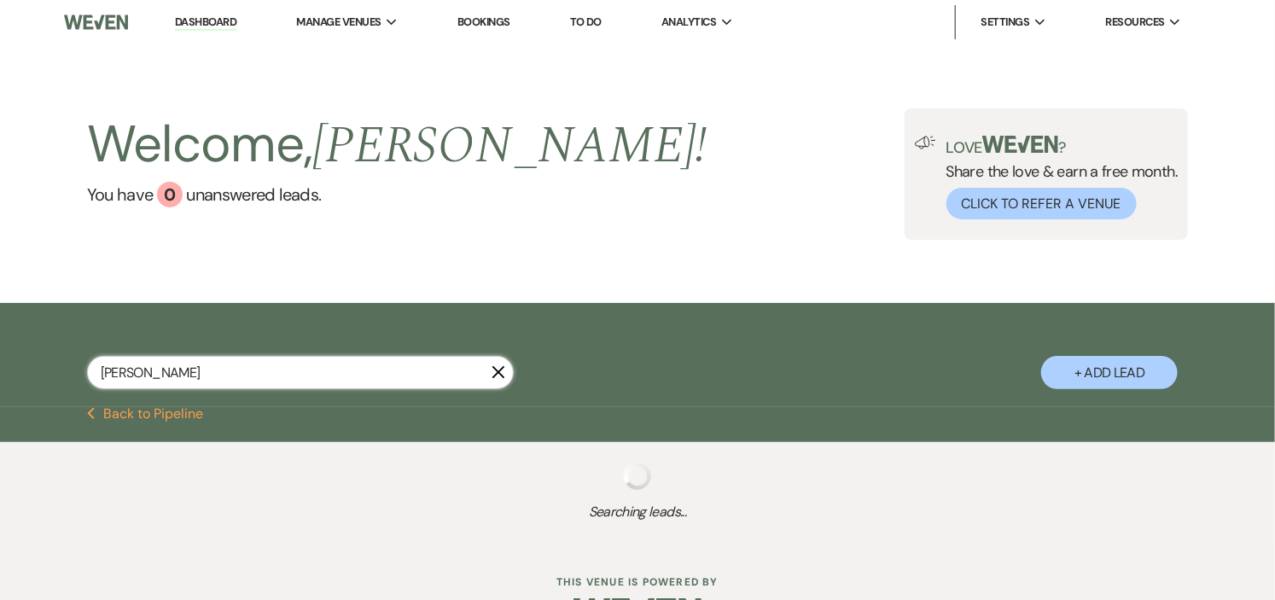
select select "8"
select select "1"
select select "8"
select select "1"
select select "8"
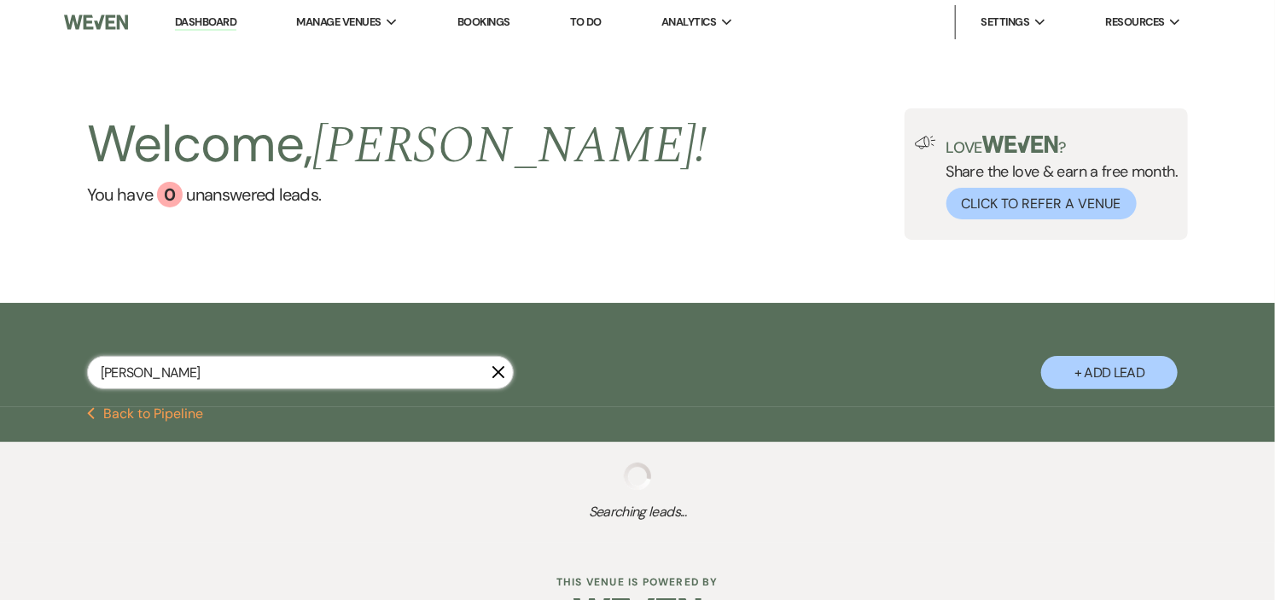
select select "5"
select select "8"
select select "5"
select select "8"
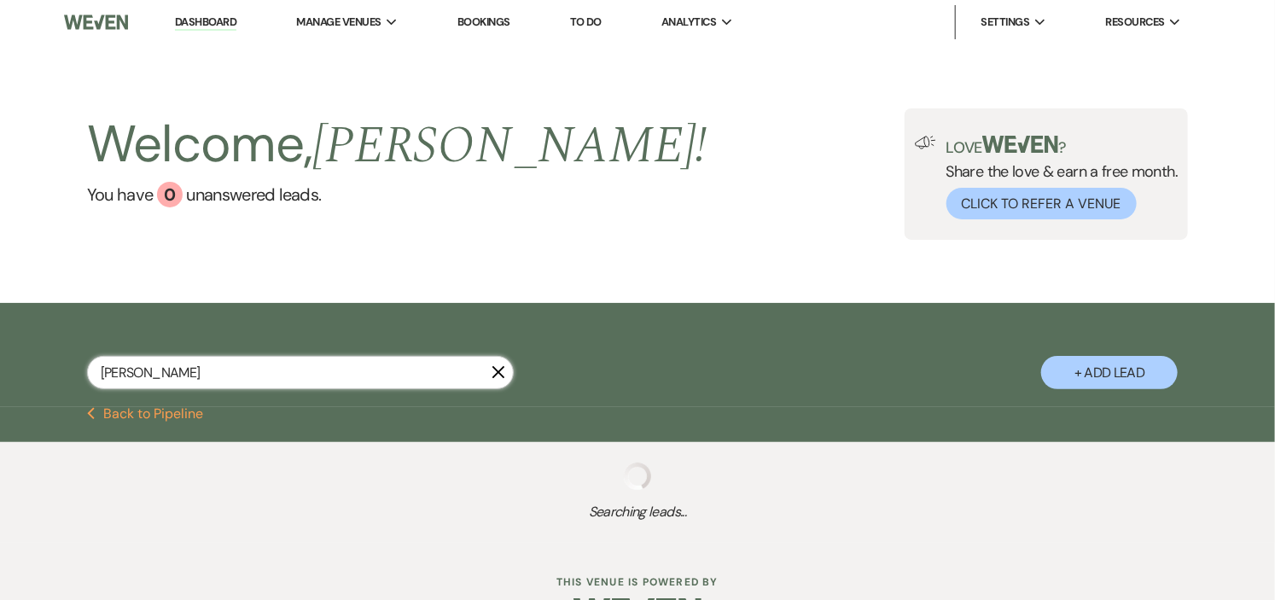
select select "8"
select select "5"
select select "8"
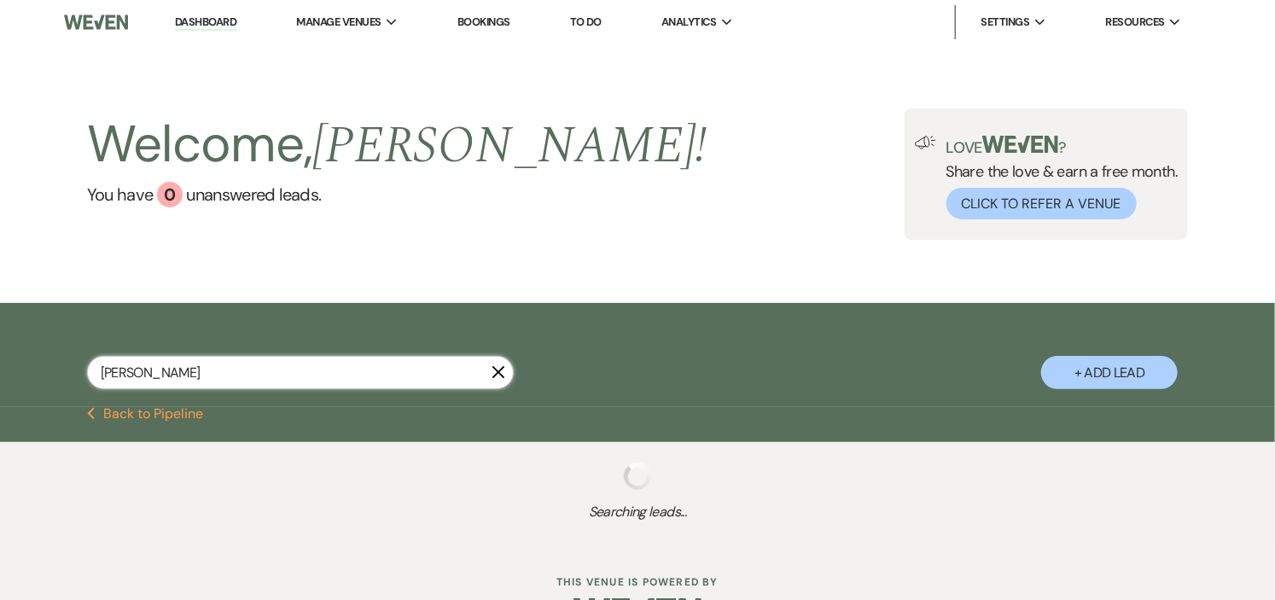
select select "5"
select select "8"
select select "5"
select select "8"
select select "5"
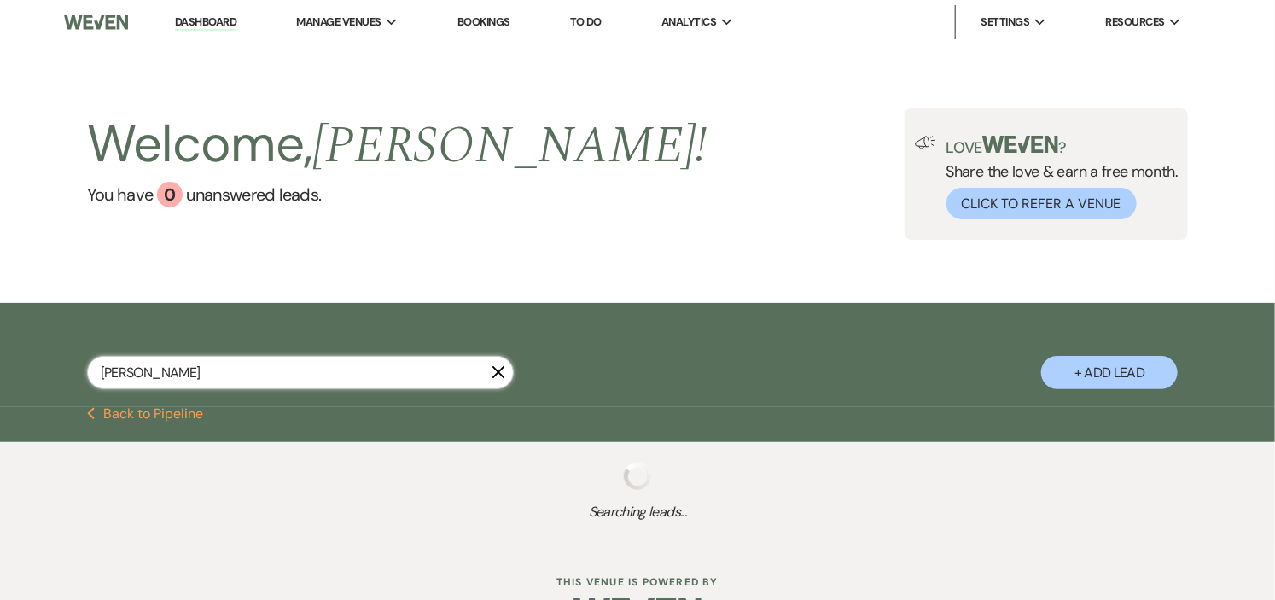
select select "8"
select select "5"
select select "8"
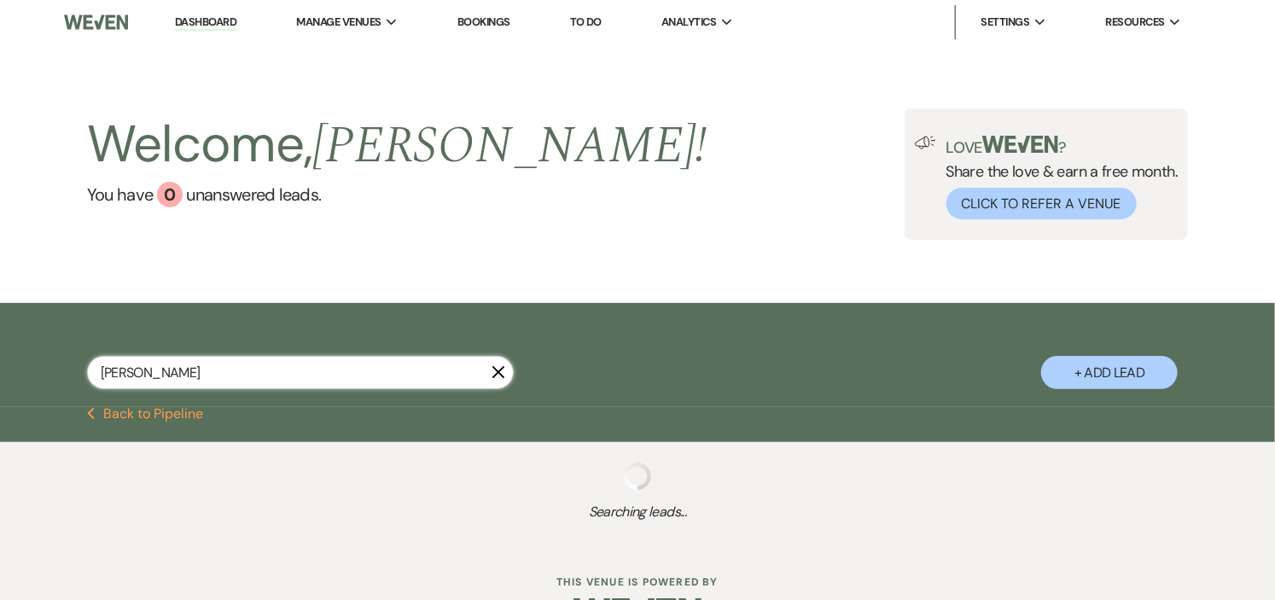
select select "5"
select select "8"
select select "1"
select select "8"
select select "5"
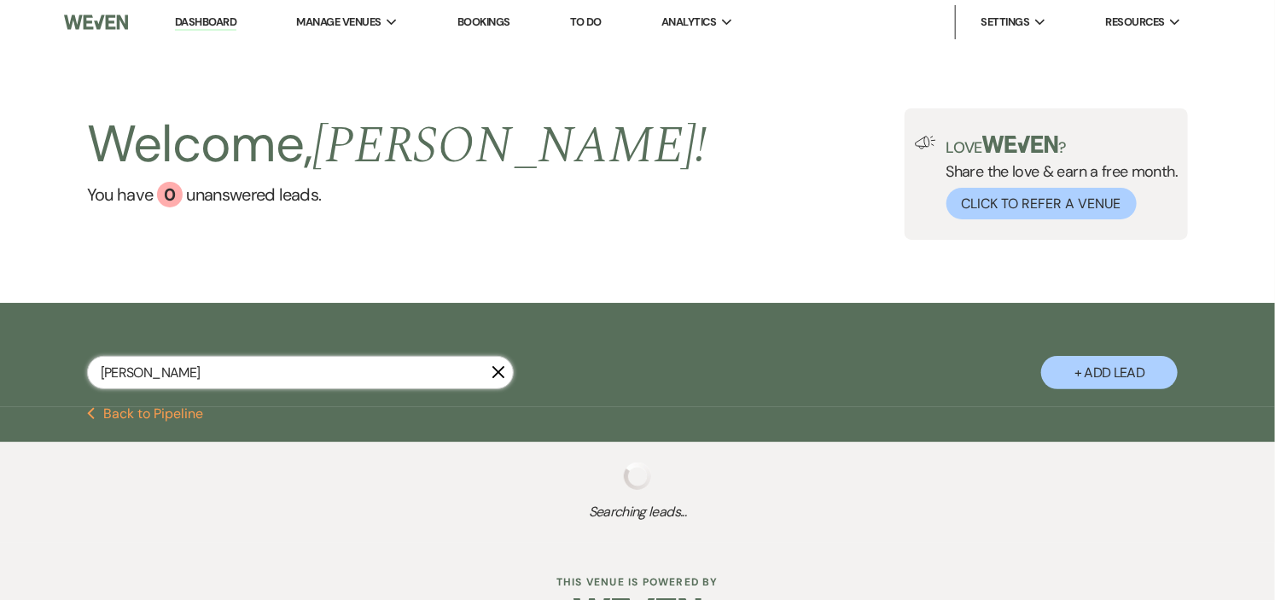
select select "8"
select select "5"
select select "8"
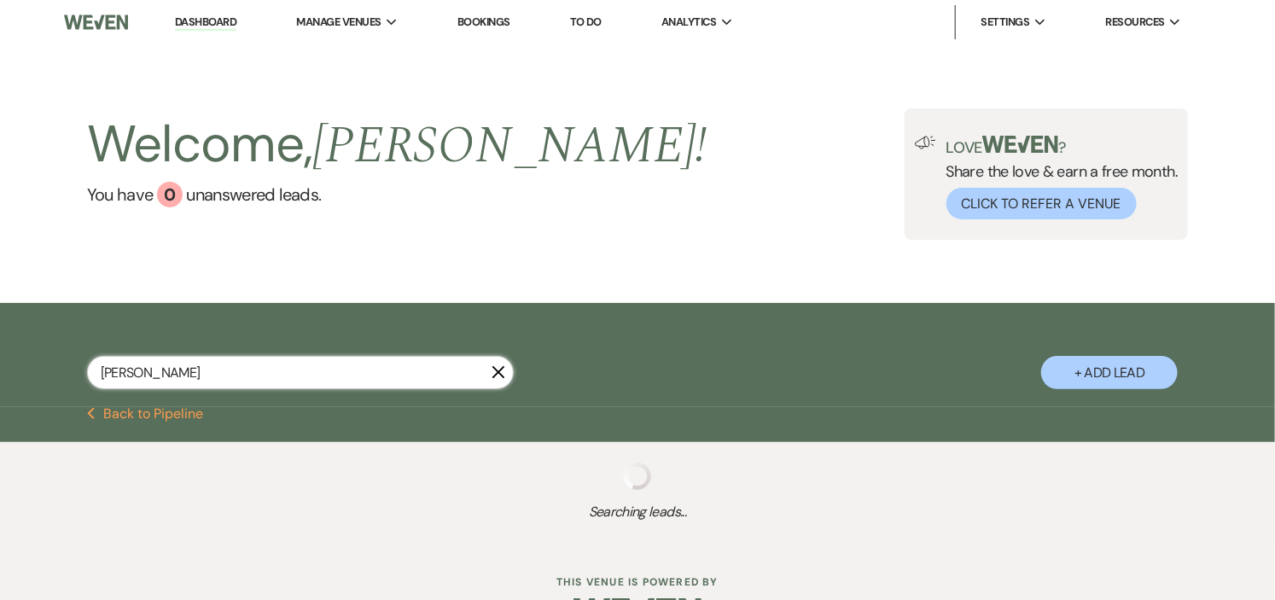
select select "8"
select select "5"
select select "8"
select select "5"
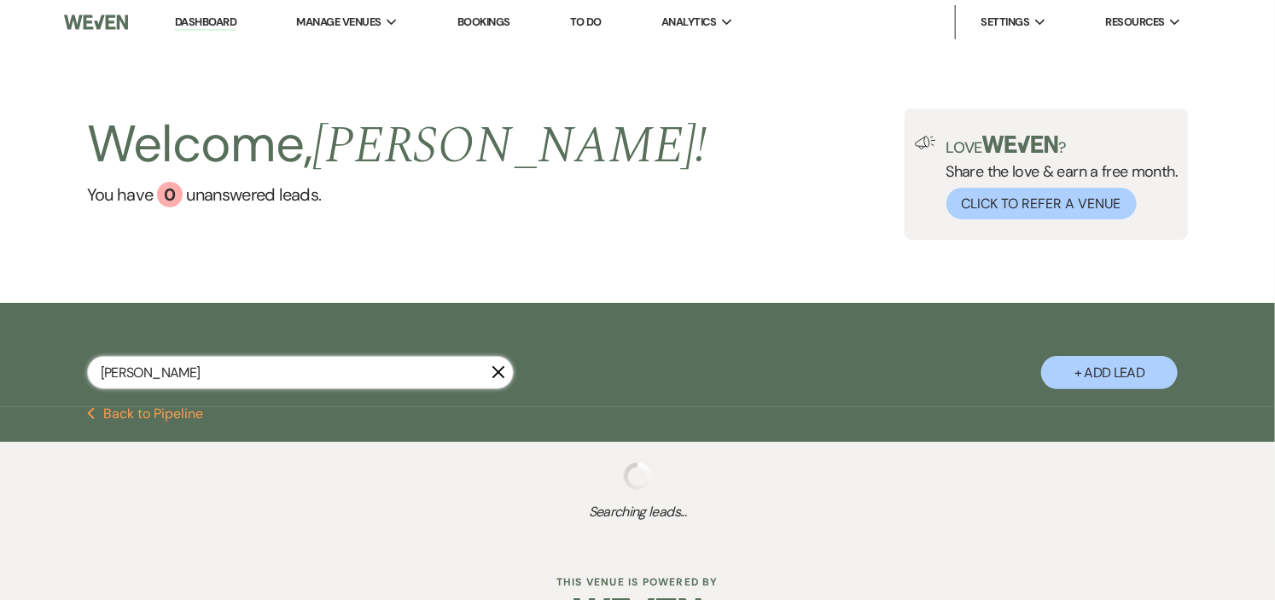
select select "8"
select select "5"
select select "8"
select select "5"
select select "8"
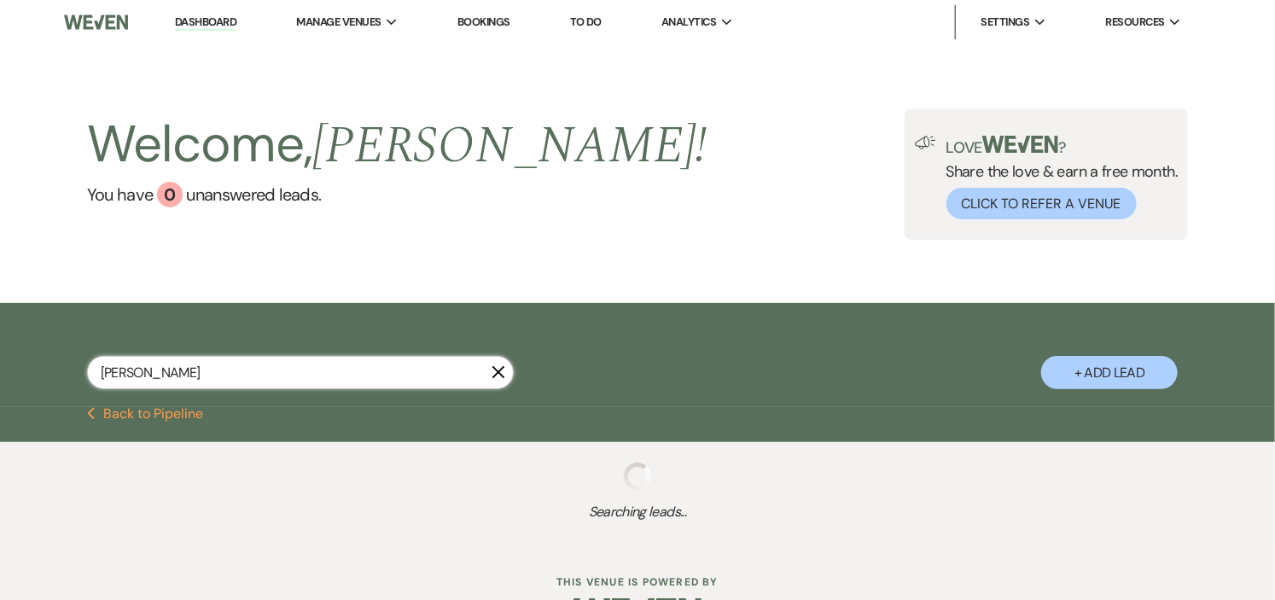
select select "5"
select select "8"
select select "5"
select select "8"
select select "5"
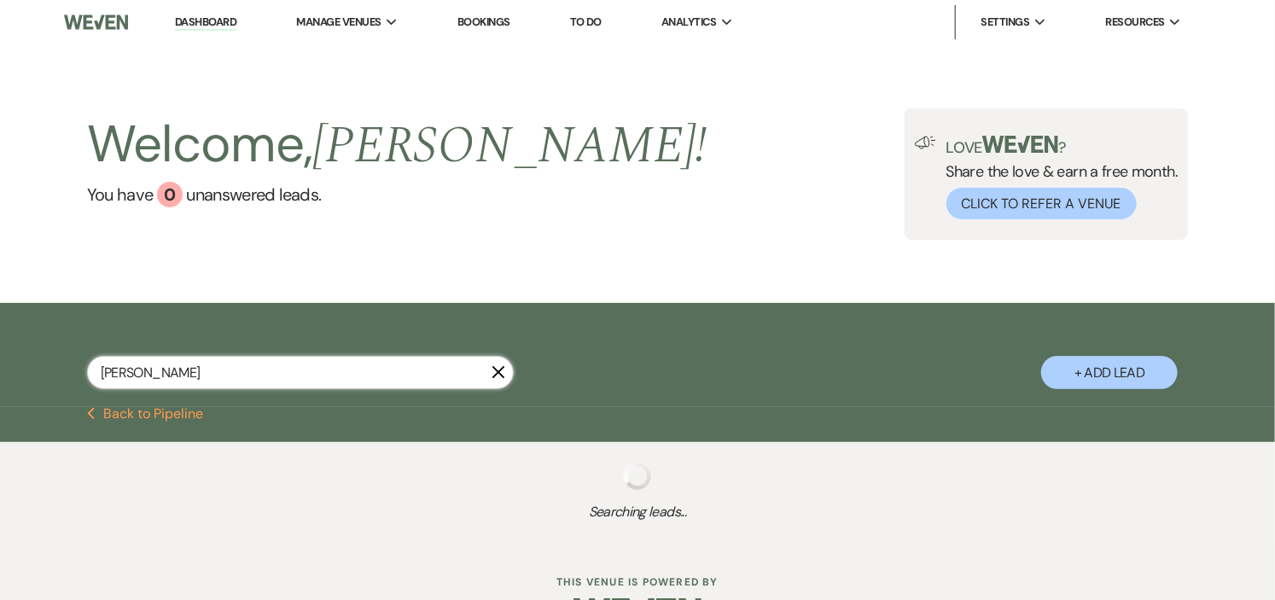
select select "8"
select select "5"
select select "8"
select select "5"
select select "8"
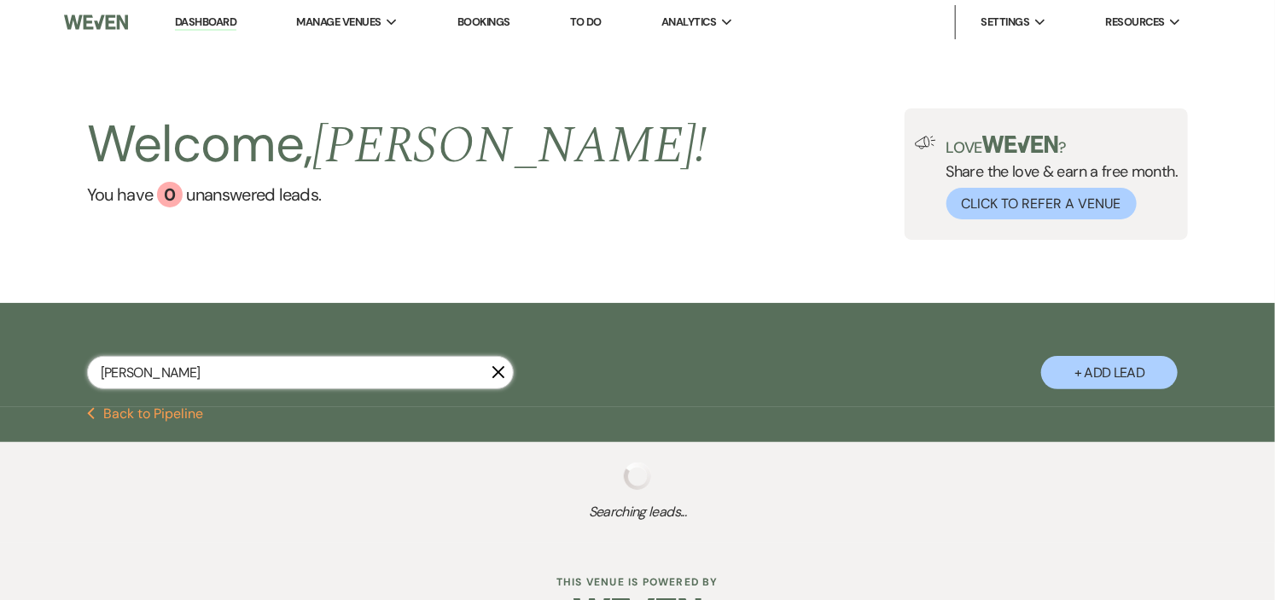
select select "5"
select select "8"
select select "5"
select select "8"
select select "5"
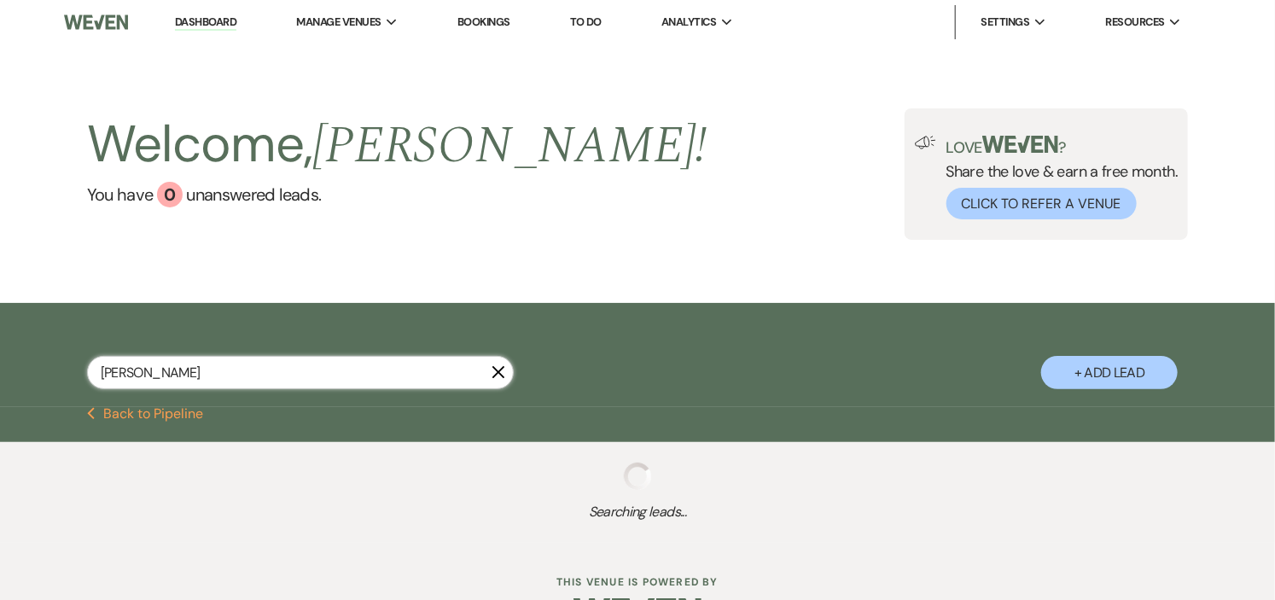
select select "8"
select select "1"
select select "8"
select select "5"
select select "8"
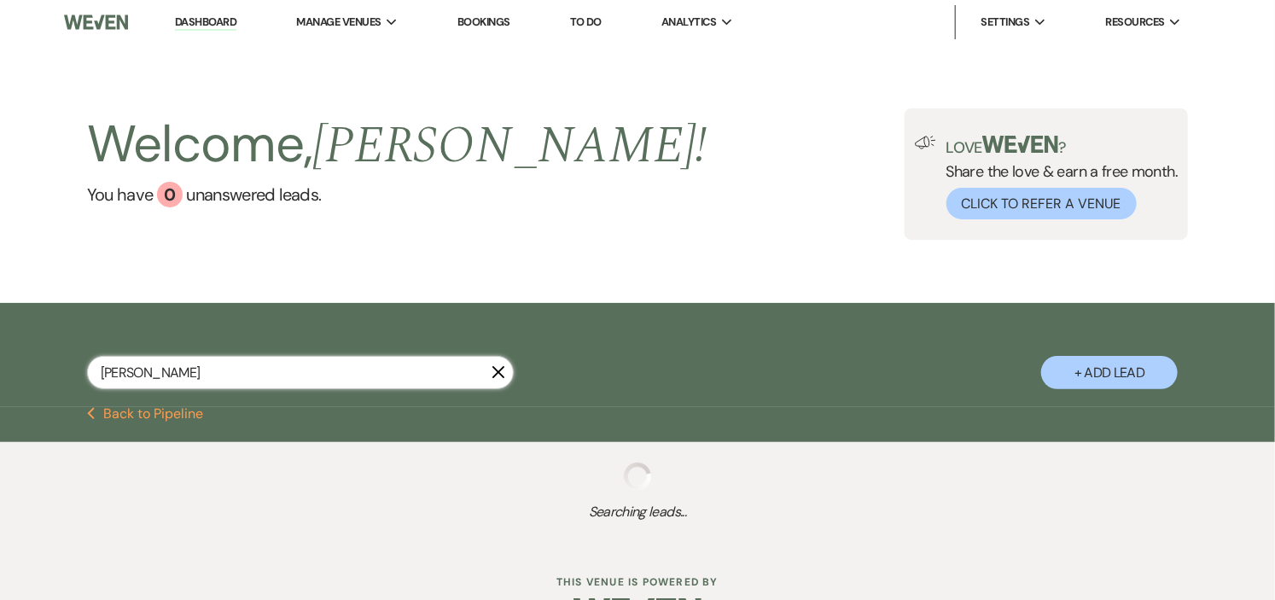
select select "5"
select select "8"
select select "5"
select select "8"
select select "5"
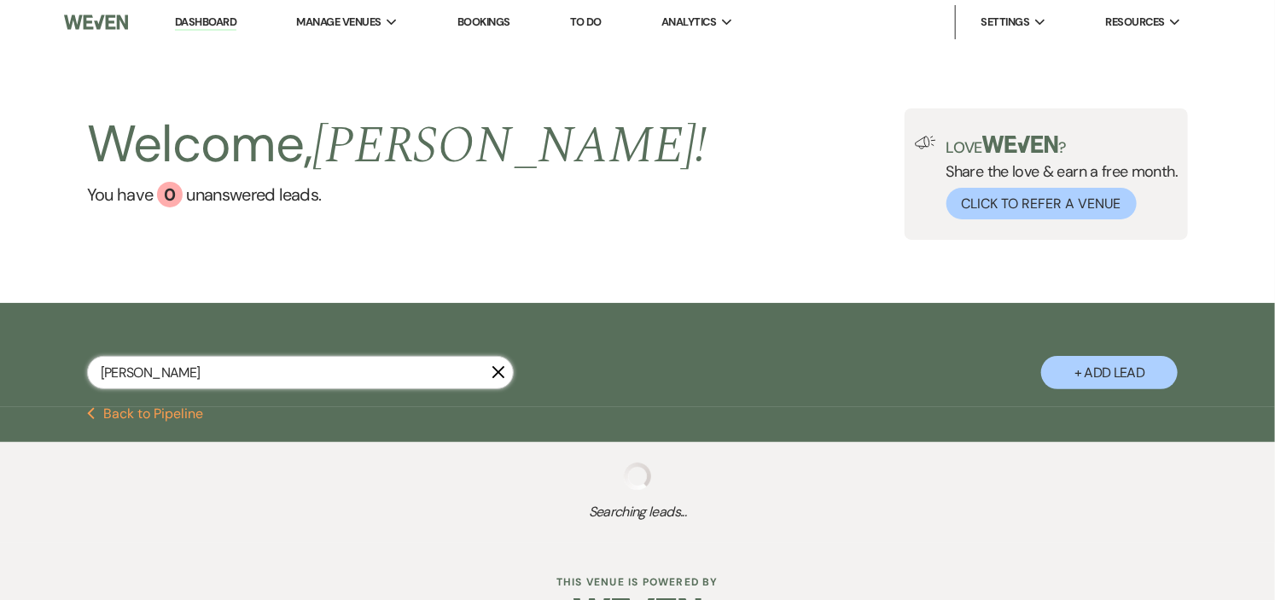
select select "8"
select select "5"
select select "8"
select select "5"
select select "8"
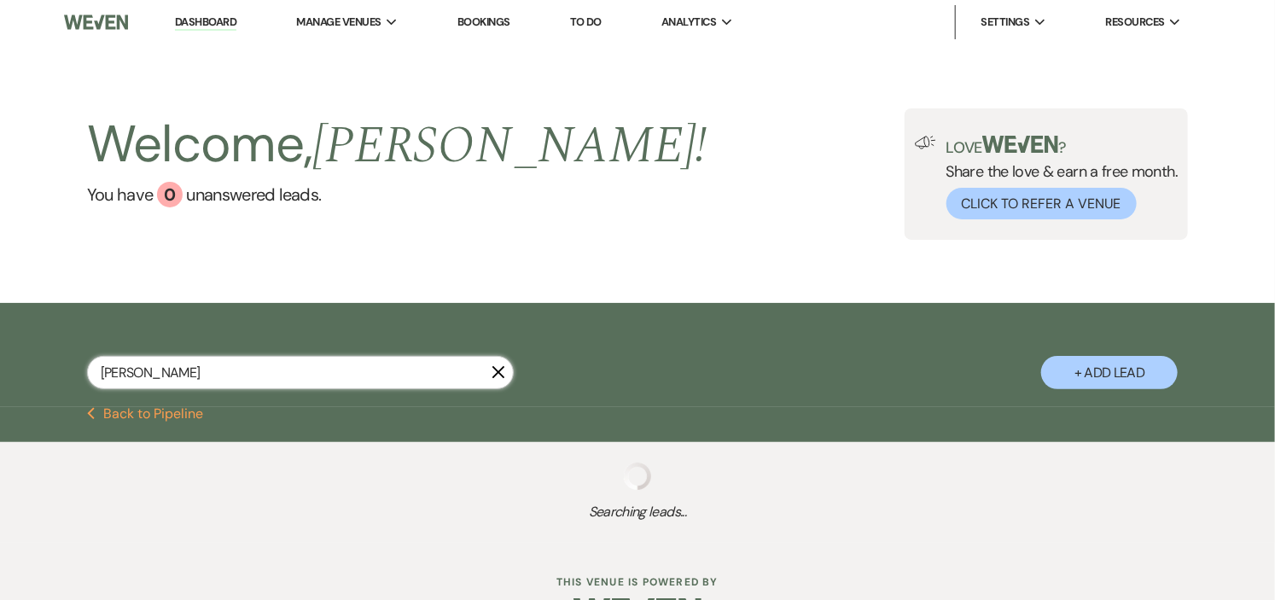
select select "6"
select select "8"
select select "5"
select select "8"
select select "5"
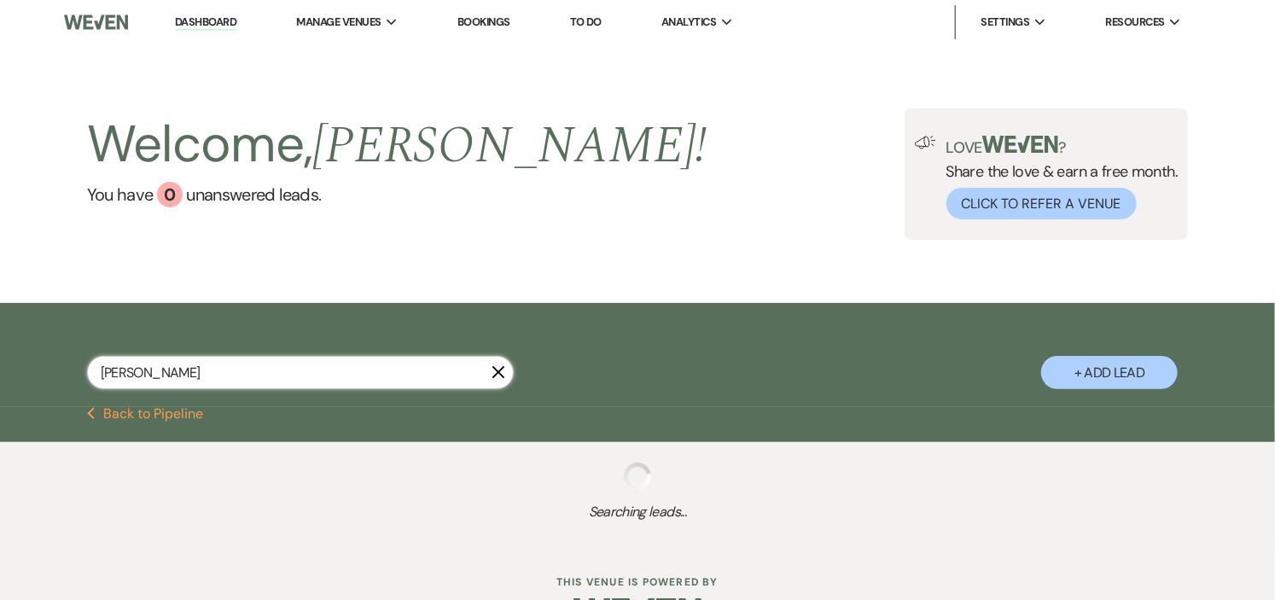
select select "8"
select select "9"
select select "8"
select select "5"
select select "8"
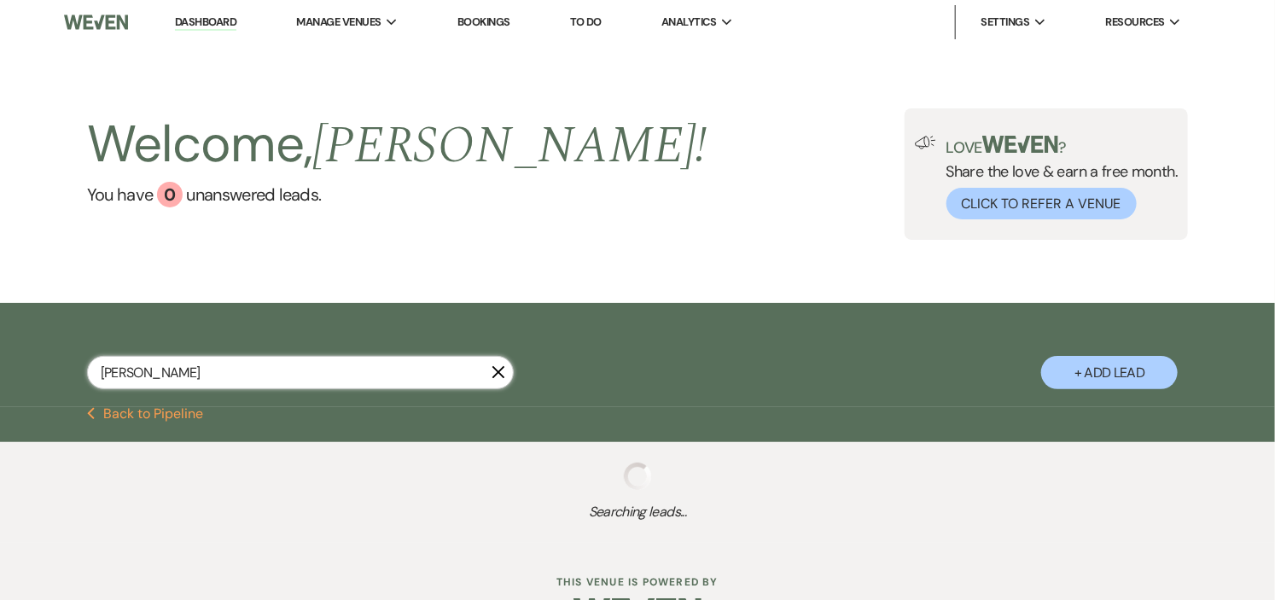
select select "5"
select select "8"
select select "5"
select select "8"
select select "4"
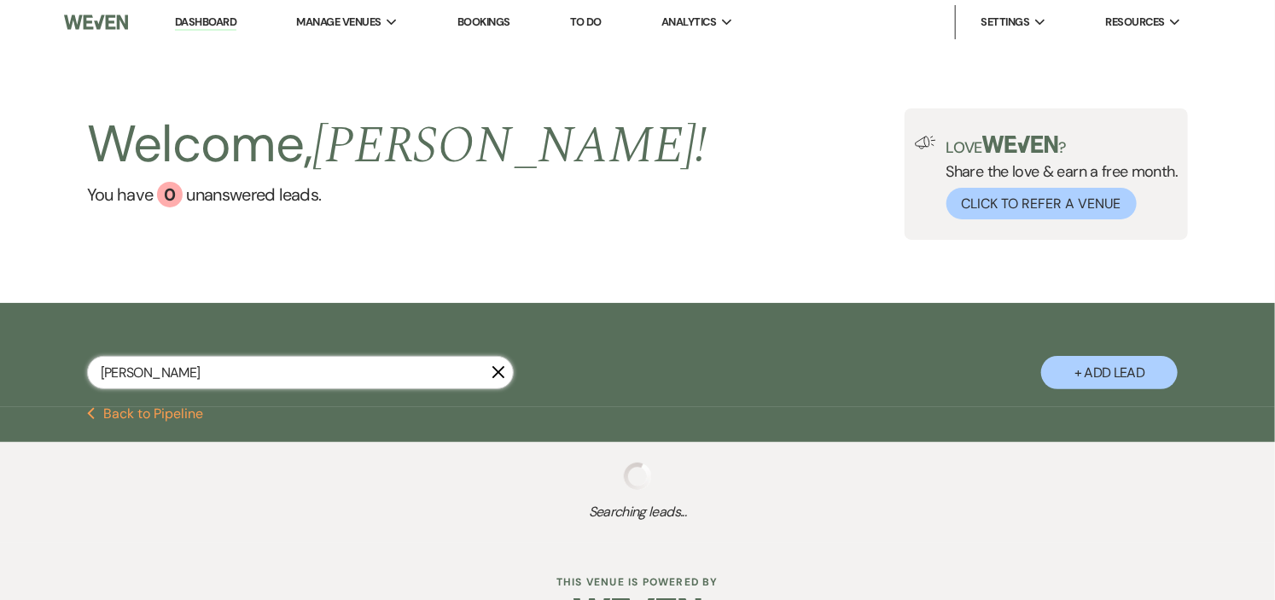
select select "8"
select select "5"
select select "8"
select select "5"
select select "8"
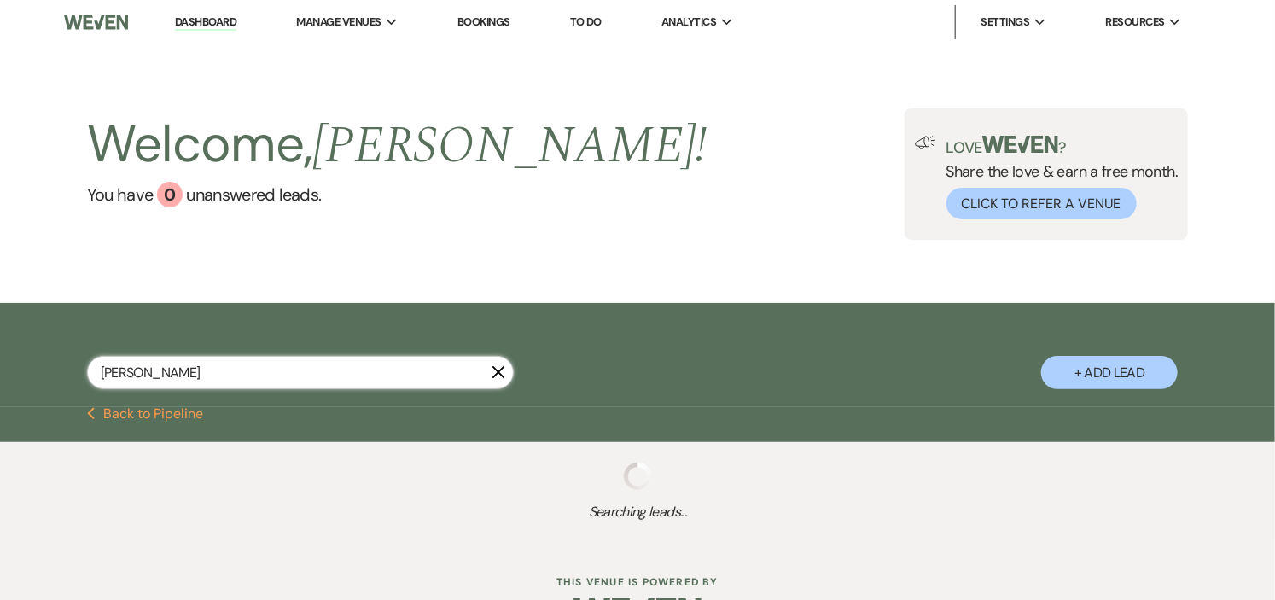
select select "5"
select select "8"
select select "5"
select select "8"
select select "5"
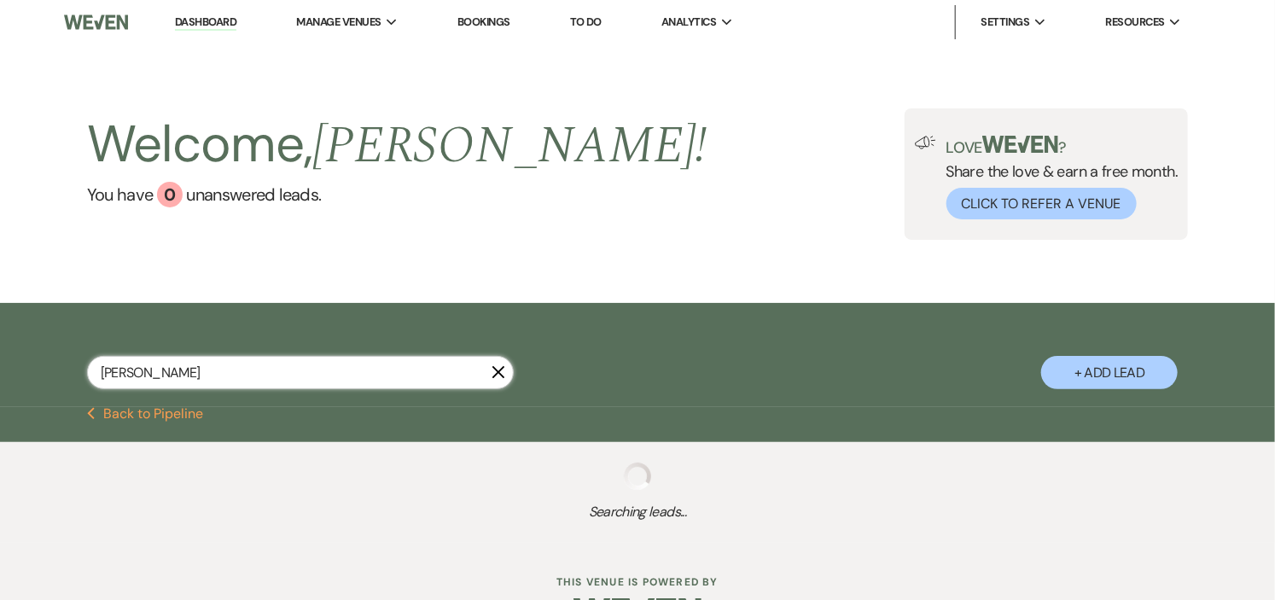
select select "8"
select select "5"
select select "8"
select select "5"
select select "8"
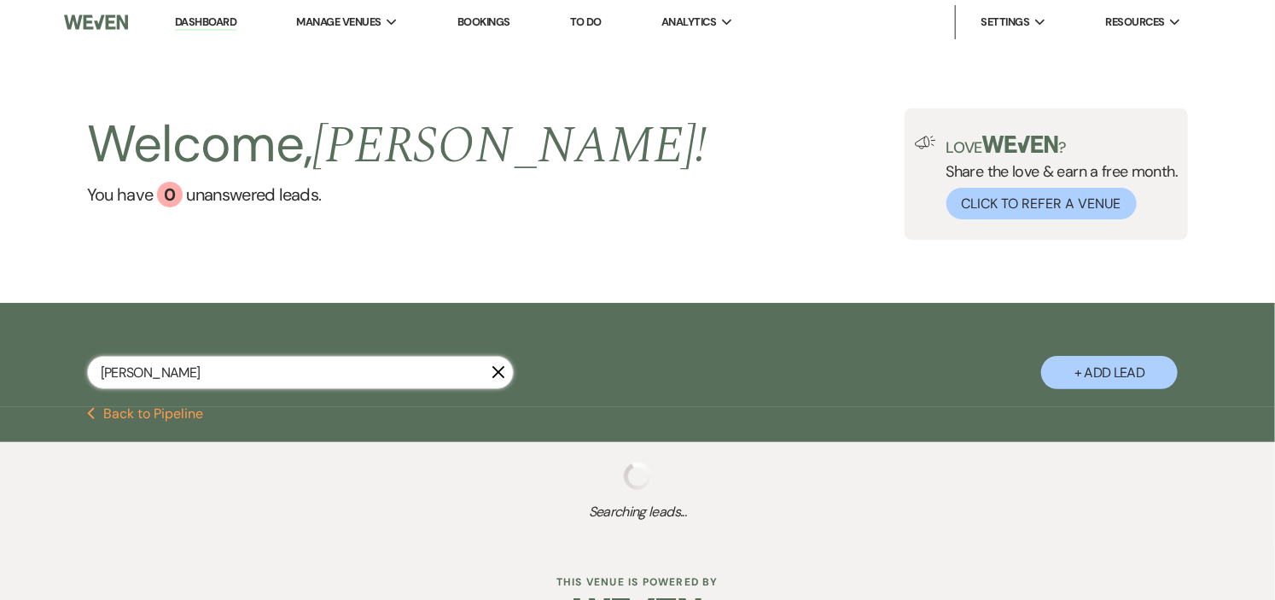
select select "2"
select select "8"
select select "5"
select select "8"
select select "10"
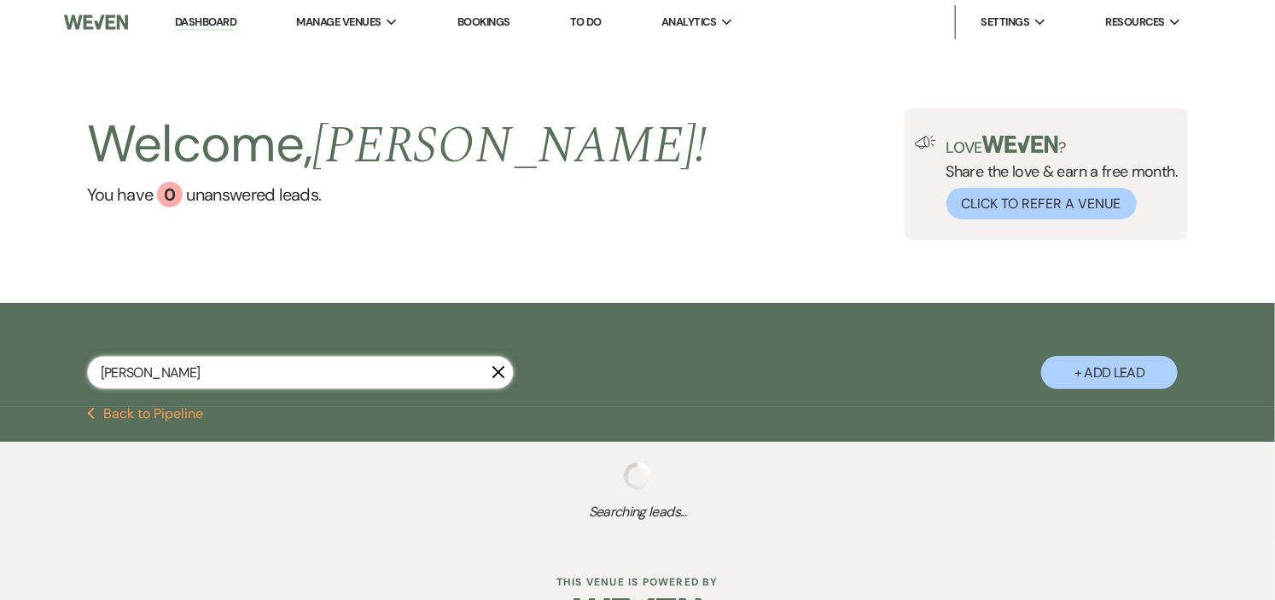
select select "8"
select select "6"
select select "8"
select select "10"
select select "8"
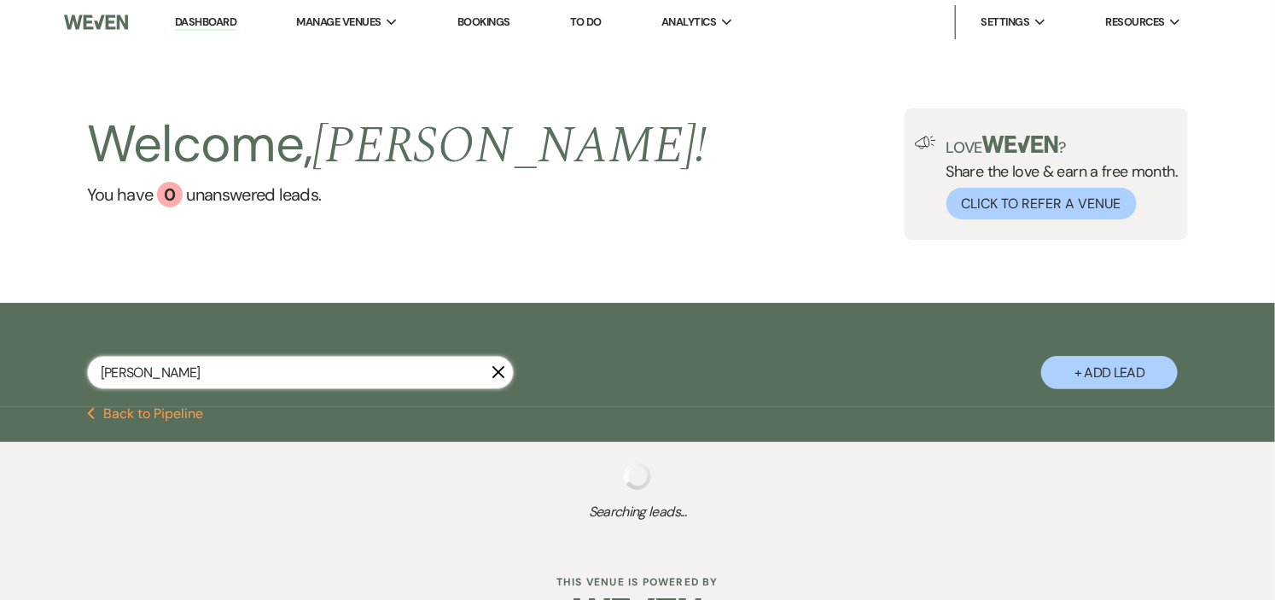
select select "5"
select select "8"
select select "5"
select select "8"
select select "10"
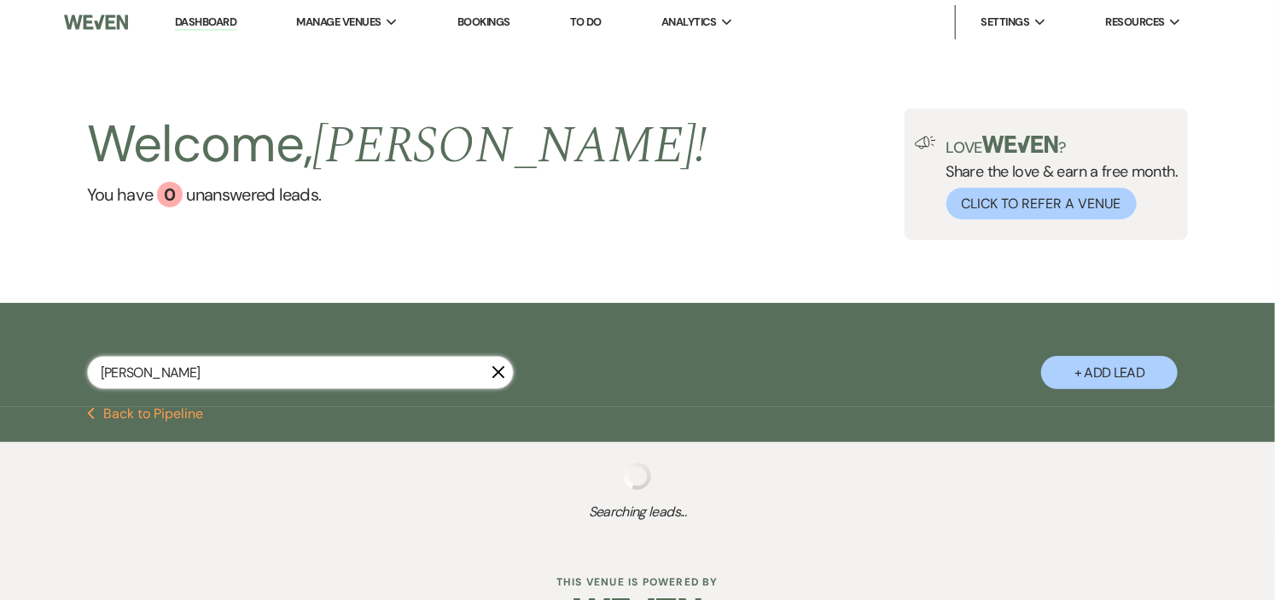
select select "8"
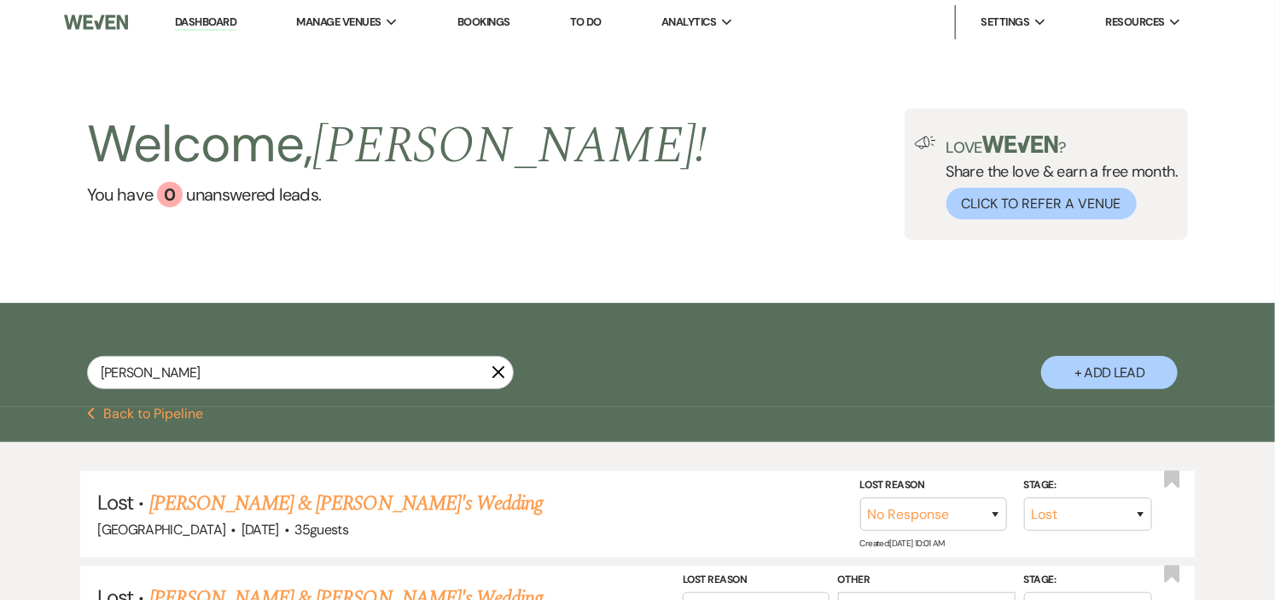
click at [496, 379] on icon "X" at bounding box center [499, 372] width 14 height 14
